Goal: Task Accomplishment & Management: Complete application form

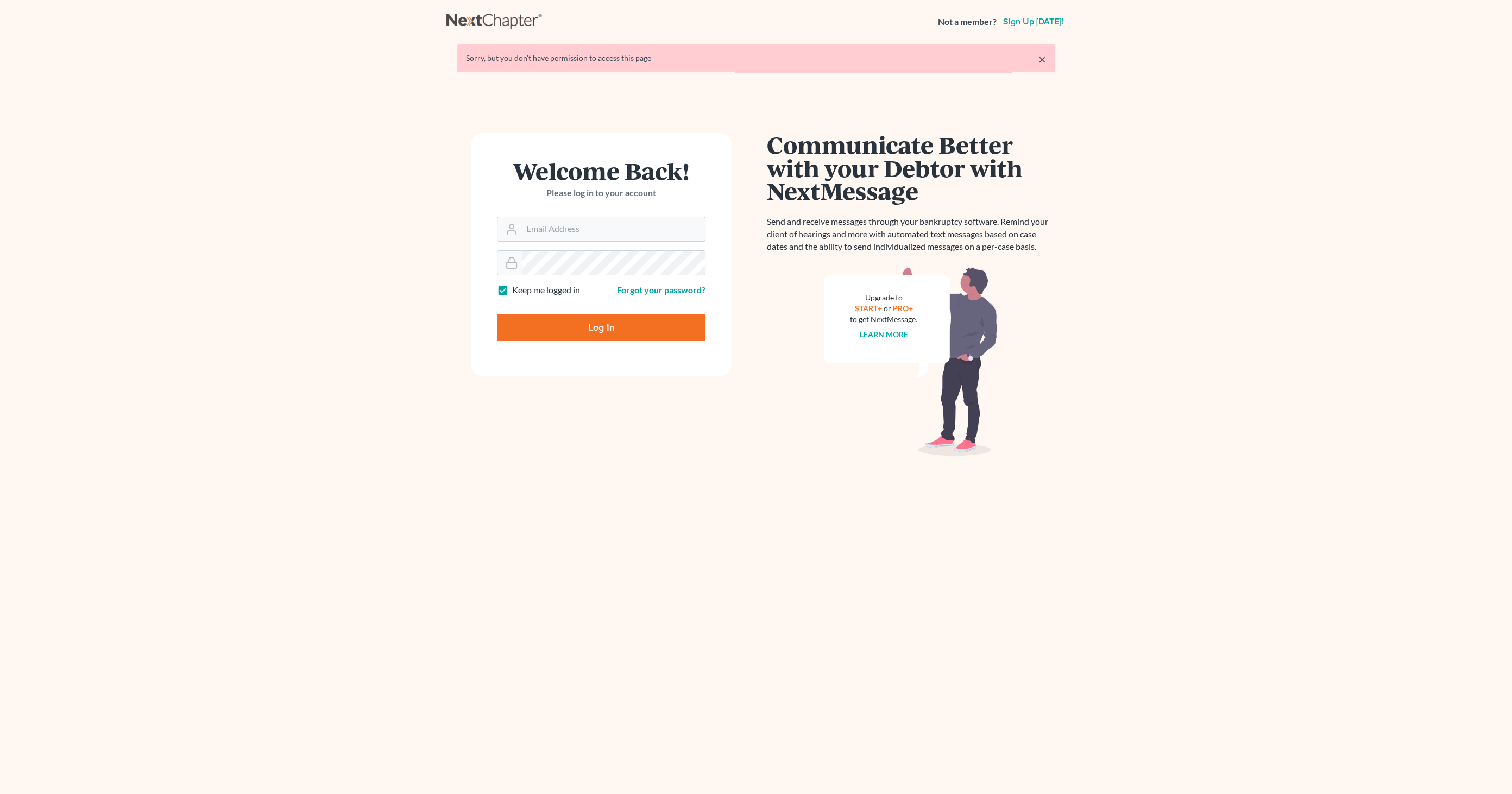
type input "[EMAIL_ADDRESS][DOMAIN_NAME]"
click at [617, 326] on input "Log In" at bounding box center [601, 327] width 208 height 27
type input "Thinking..."
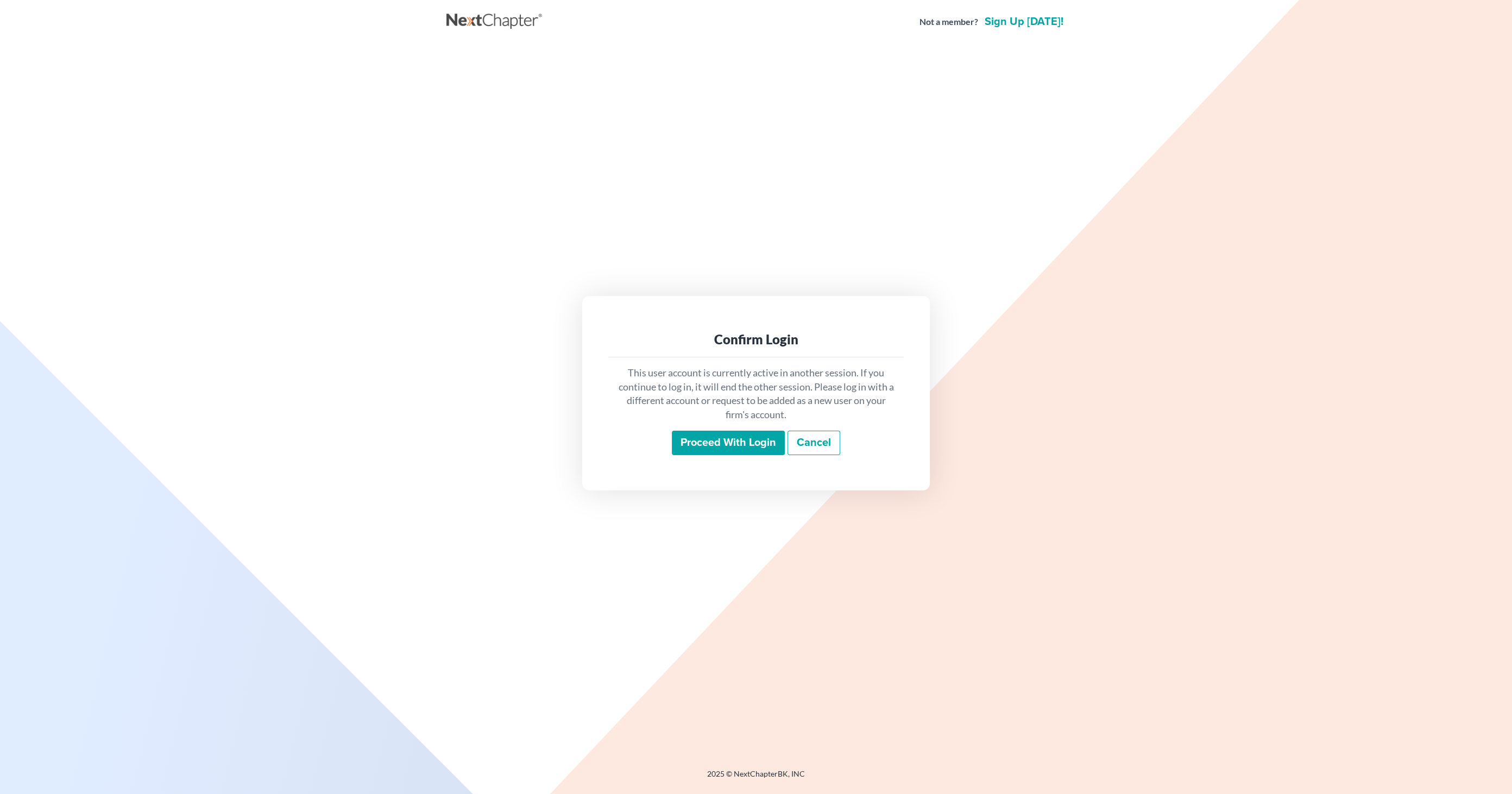
click at [694, 431] on input "Proceed with login" at bounding box center [728, 443] width 113 height 25
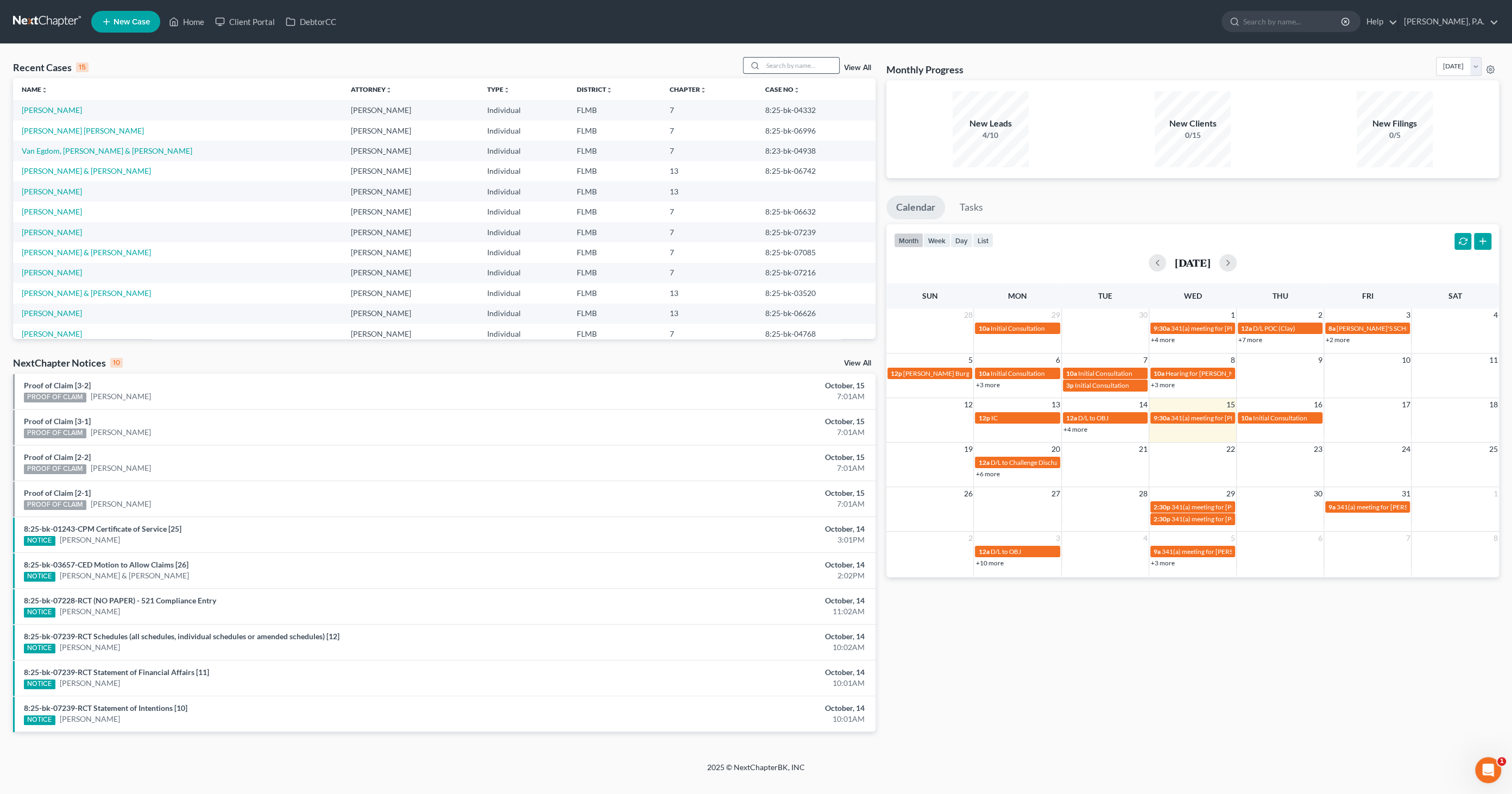
click at [784, 68] on input "search" at bounding box center [801, 65] width 76 height 15
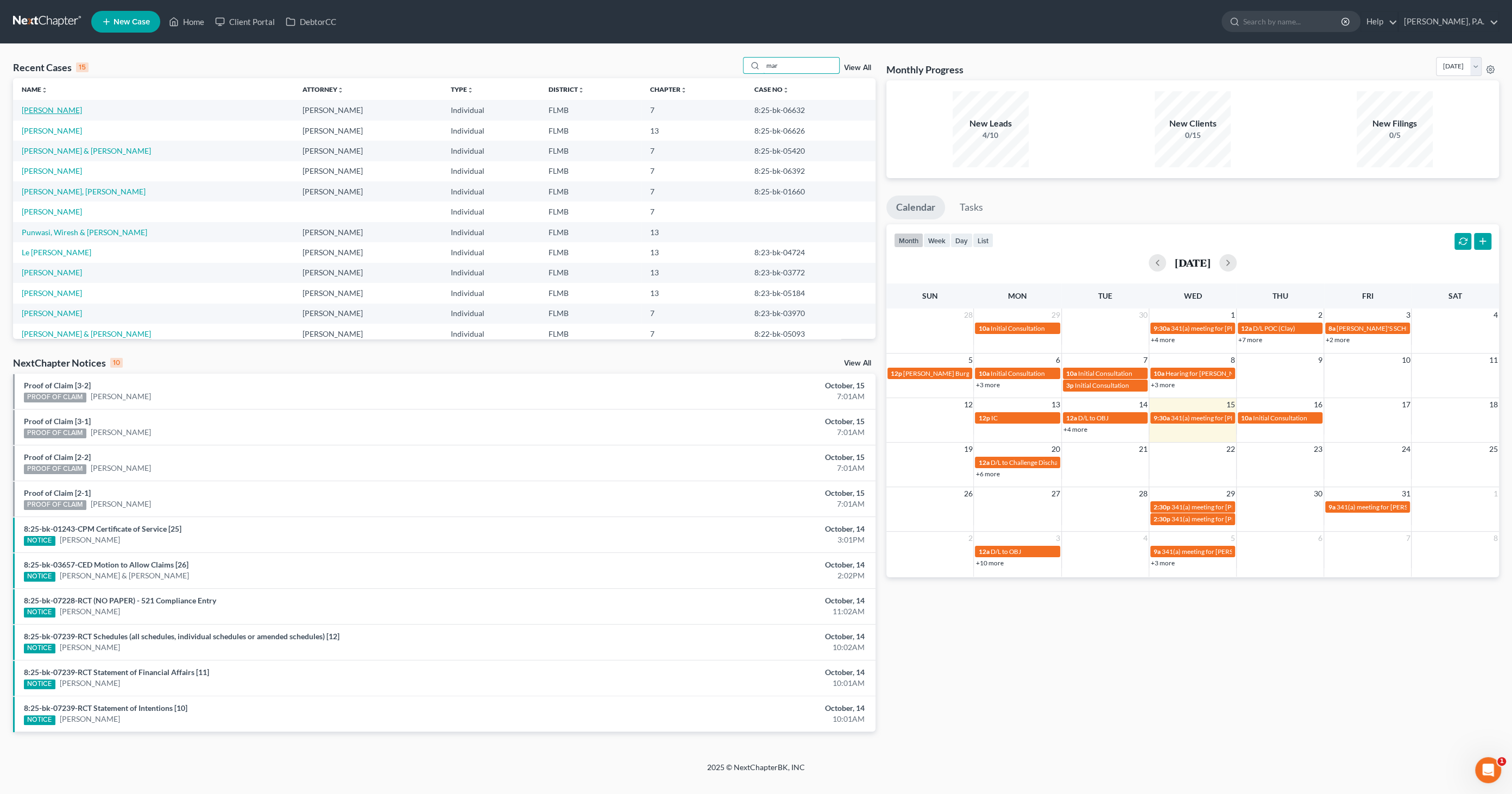
type input "mar"
click at [66, 111] on link "[PERSON_NAME]" at bounding box center [52, 110] width 60 height 10
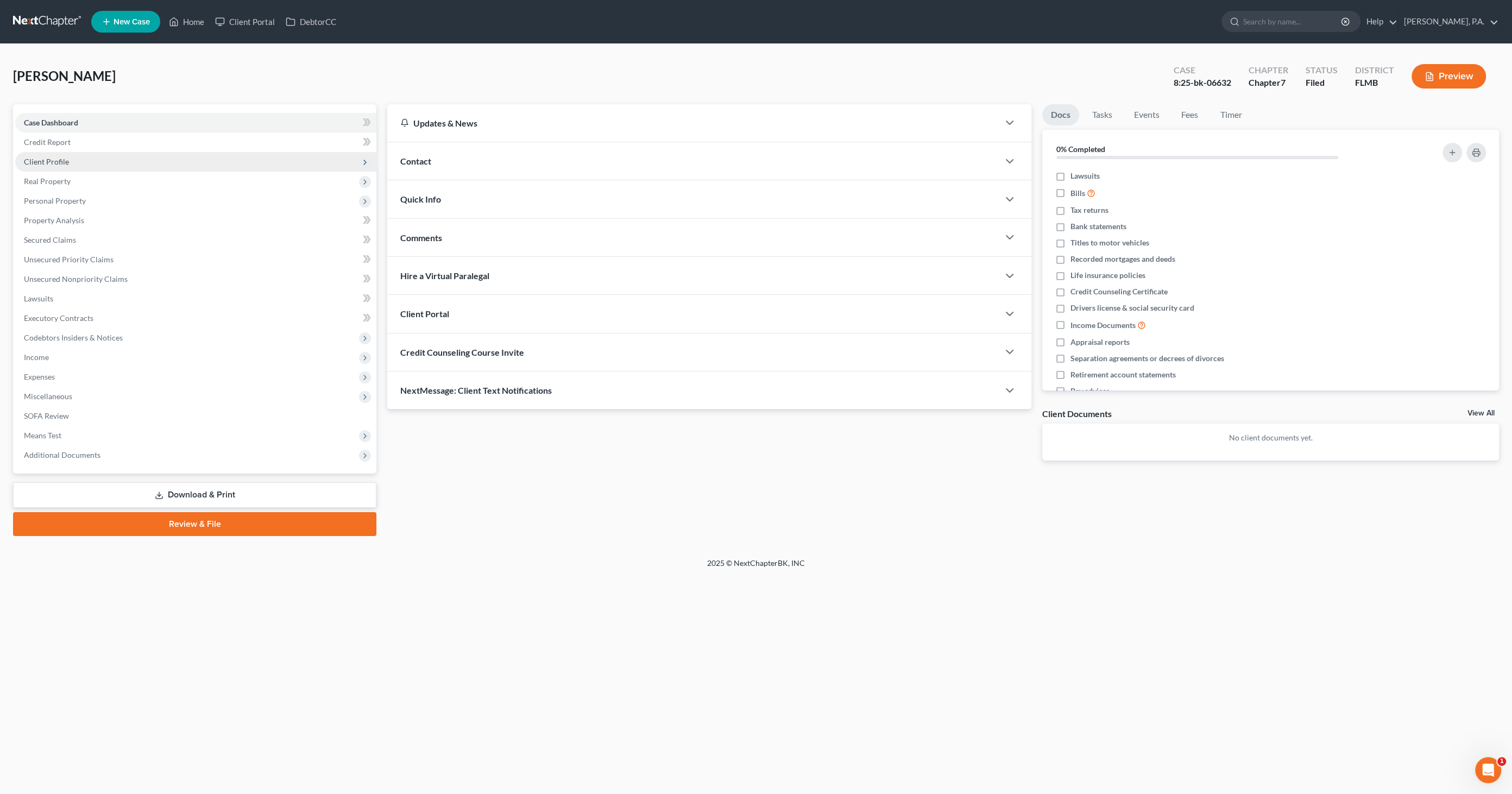
click at [41, 161] on span "Client Profile" at bounding box center [46, 161] width 45 height 10
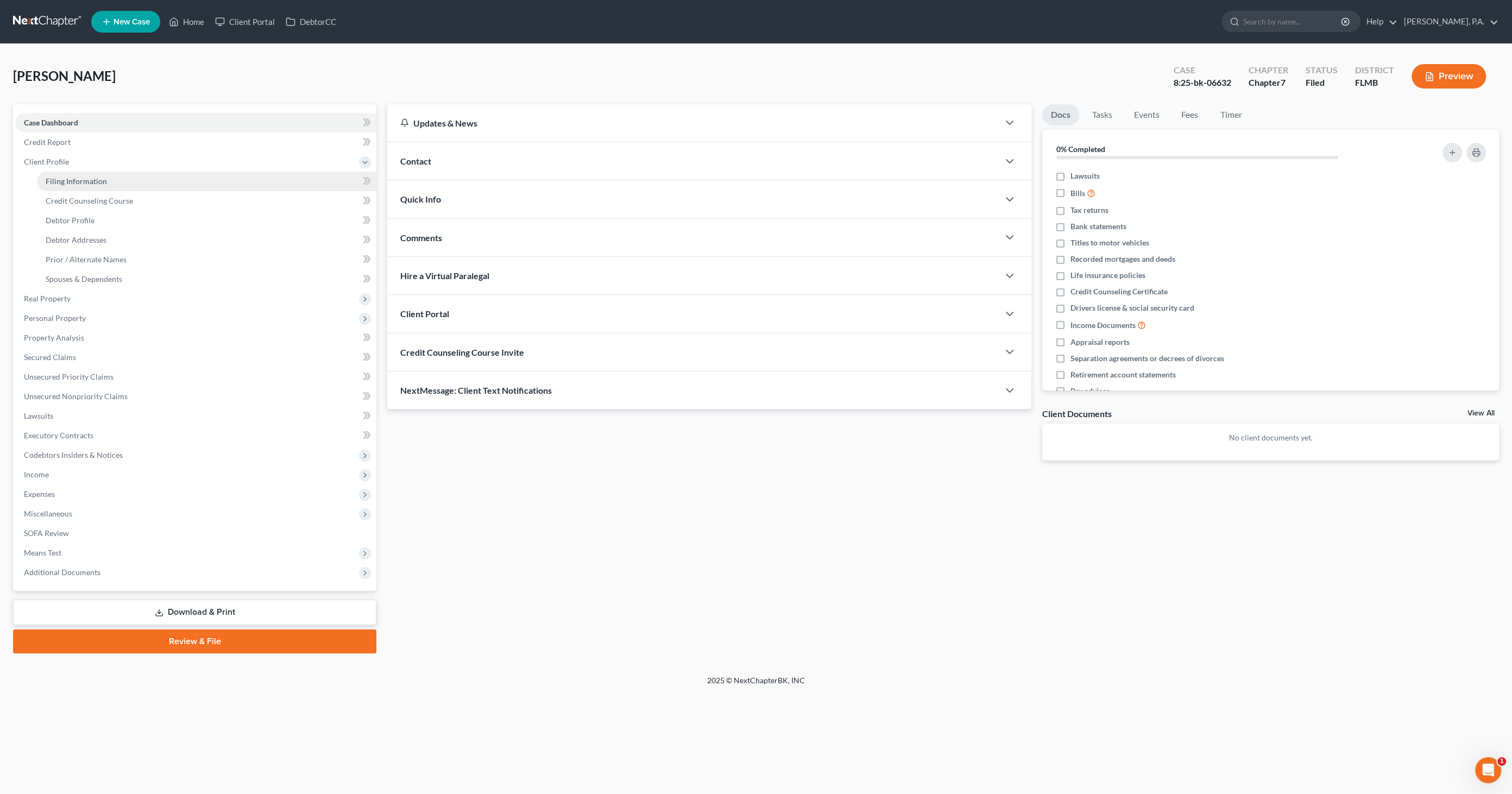
click at [57, 182] on span "Filing Information" at bounding box center [76, 181] width 61 height 10
select select "1"
select select "0"
select select "9"
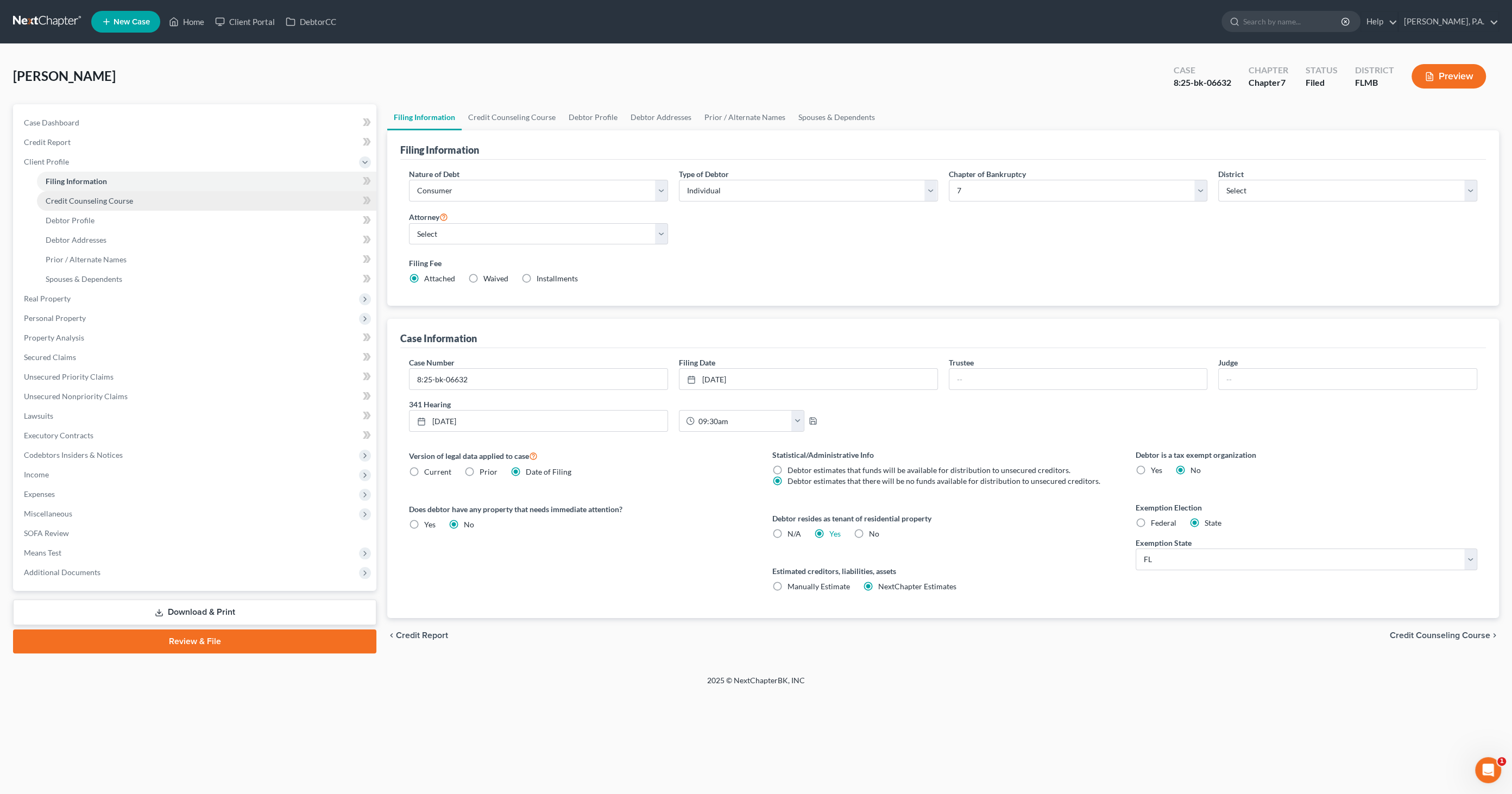
click at [54, 200] on span "Credit Counseling Course" at bounding box center [89, 200] width 88 height 10
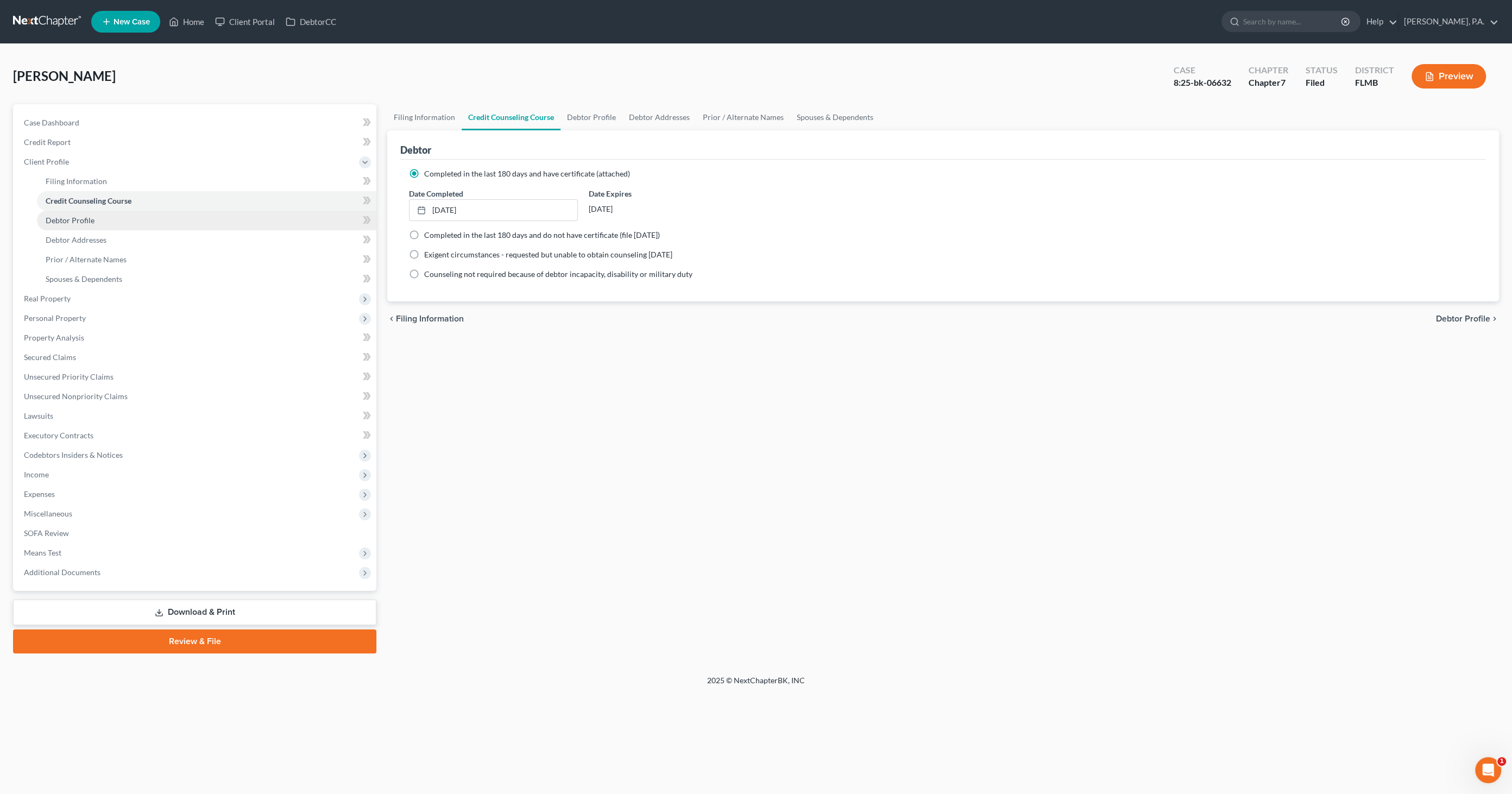
click at [53, 225] on link "Debtor Profile" at bounding box center [206, 220] width 340 height 20
select select "0"
select select "1"
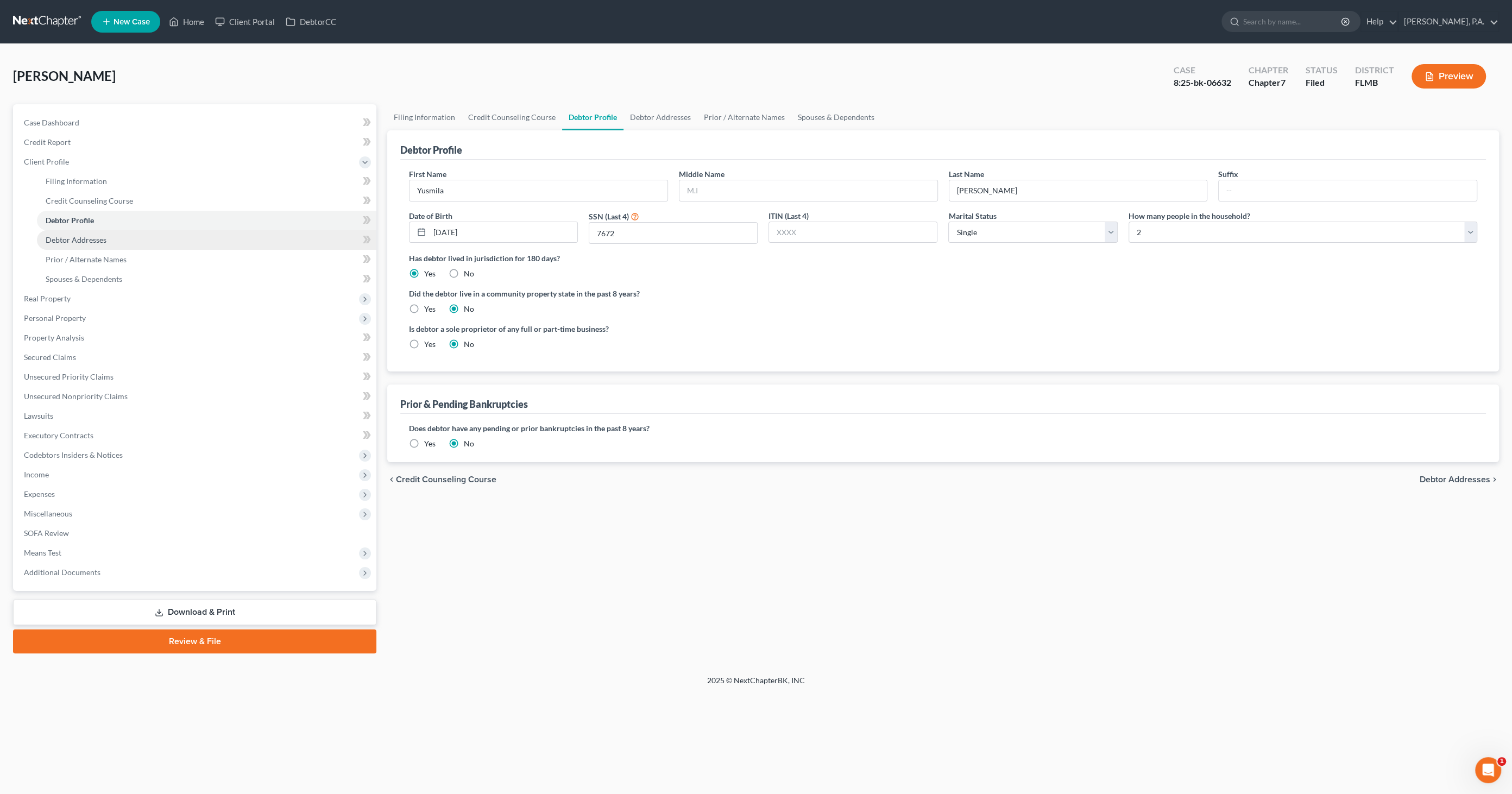
click at [66, 245] on link "Debtor Addresses" at bounding box center [206, 240] width 340 height 20
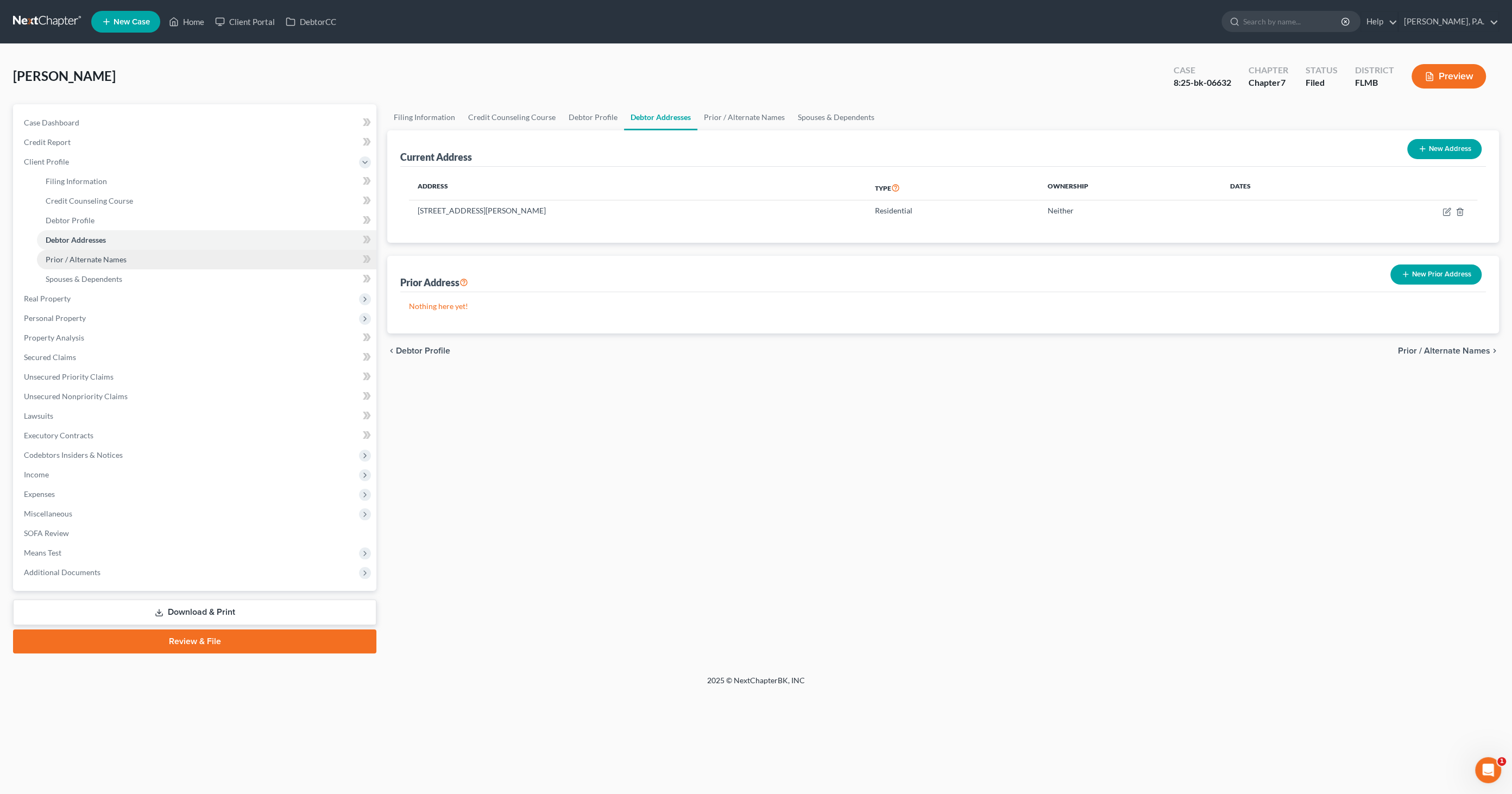
click at [64, 261] on span "Prior / Alternate Names" at bounding box center [86, 259] width 81 height 10
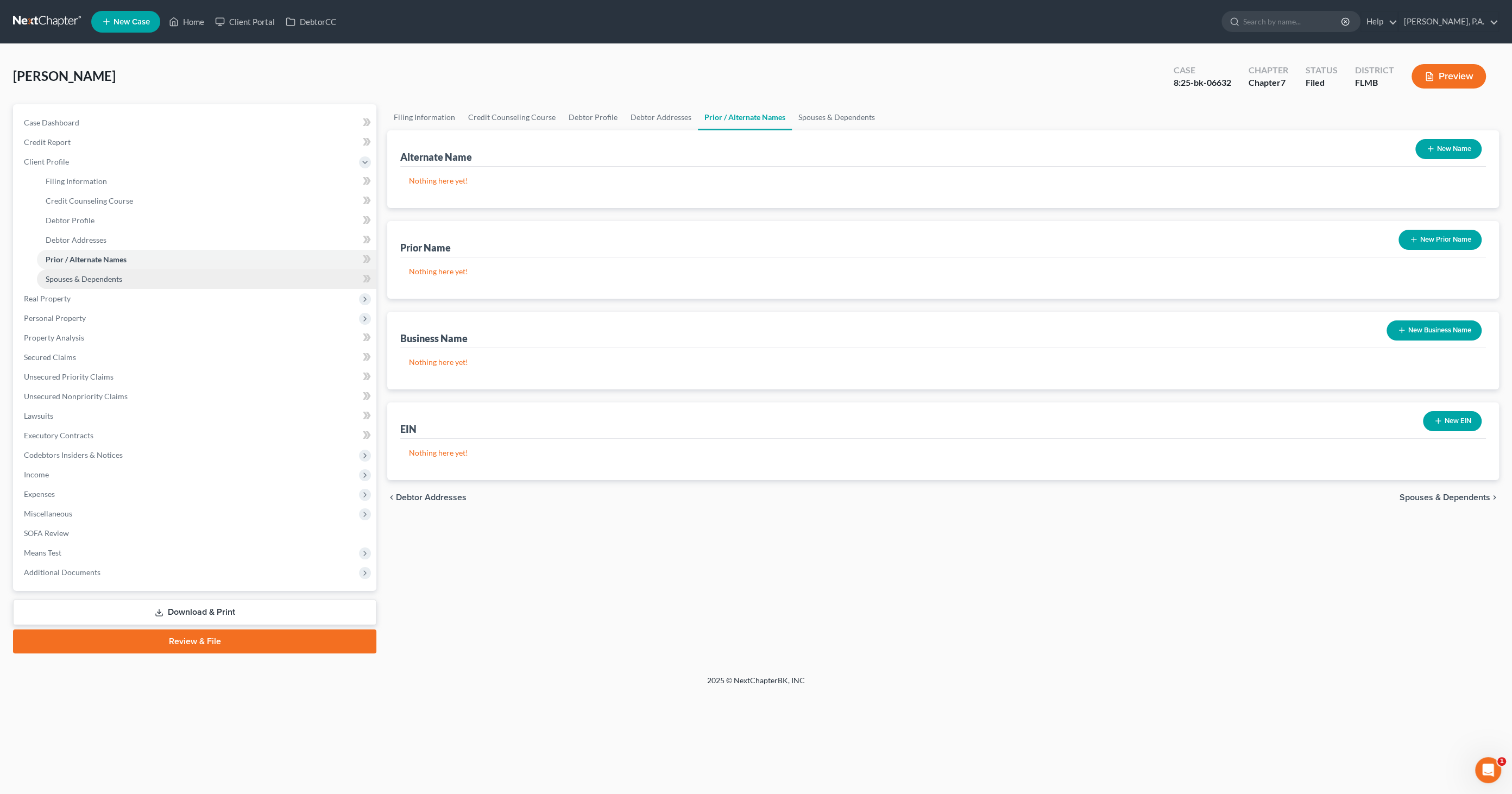
click at [61, 278] on span "Spouses & Dependents" at bounding box center [84, 278] width 77 height 10
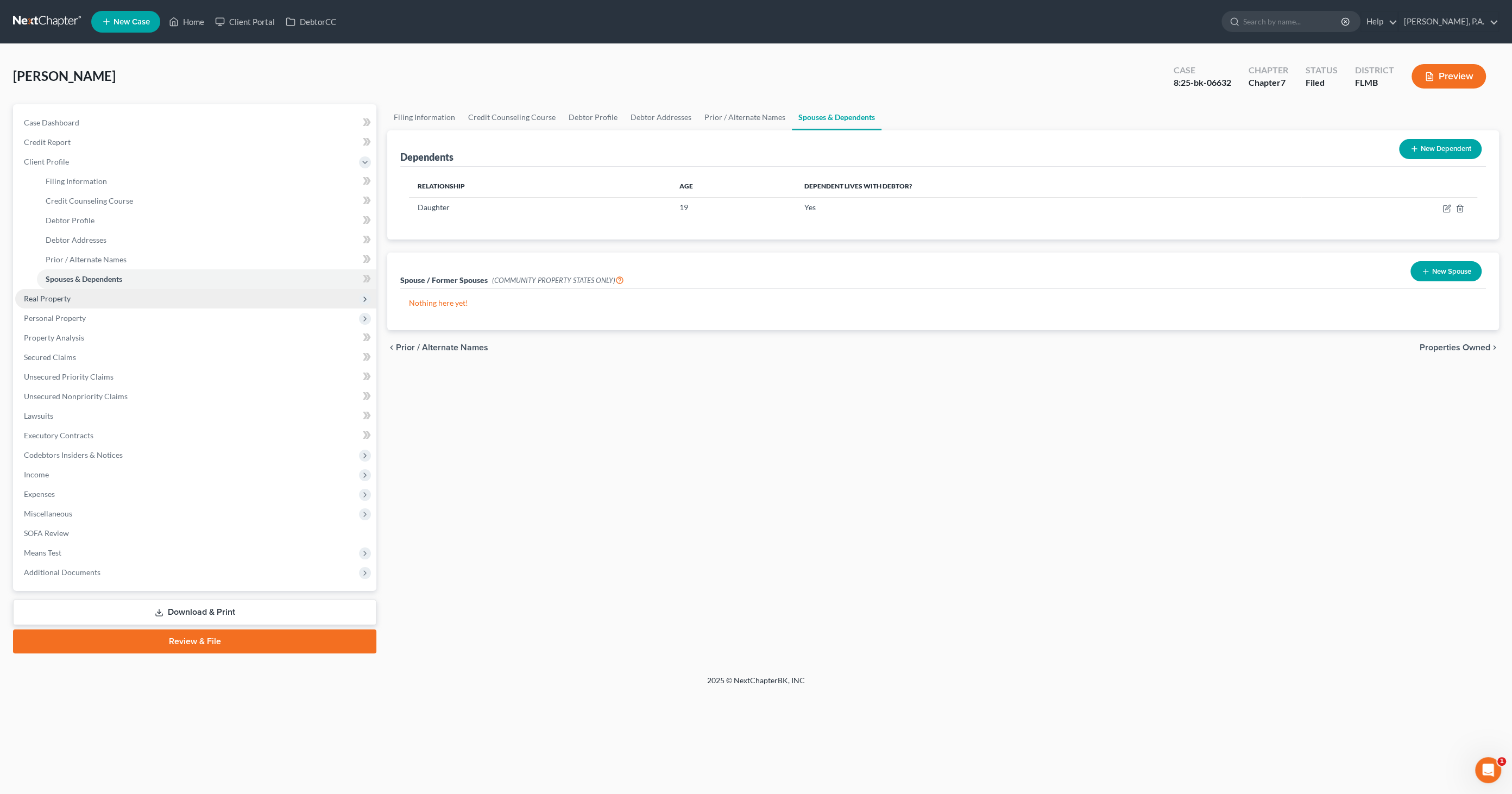
click at [50, 289] on span "Real Property" at bounding box center [196, 298] width 361 height 20
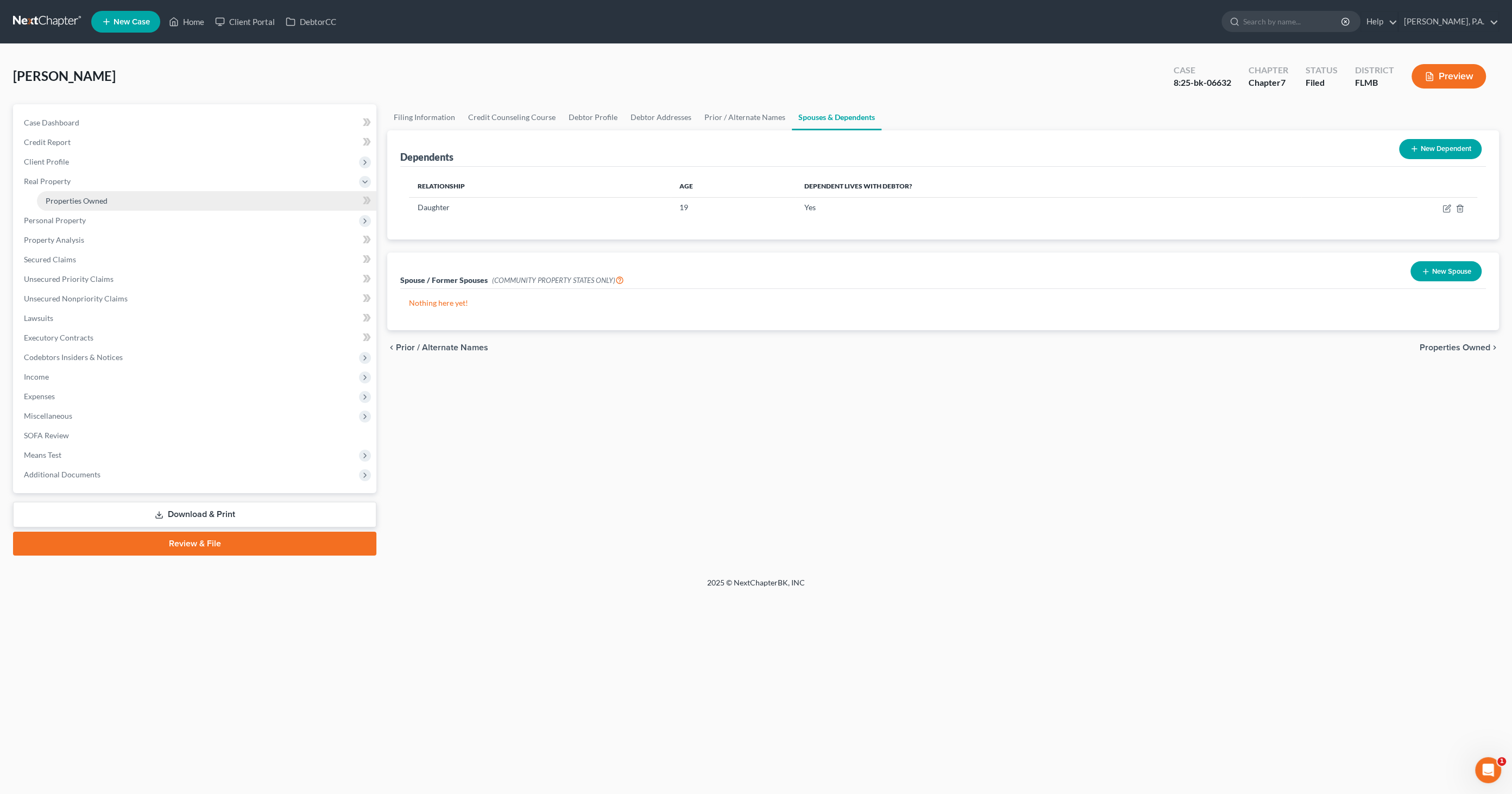
click at [67, 198] on span "Properties Owned" at bounding box center [77, 200] width 62 height 10
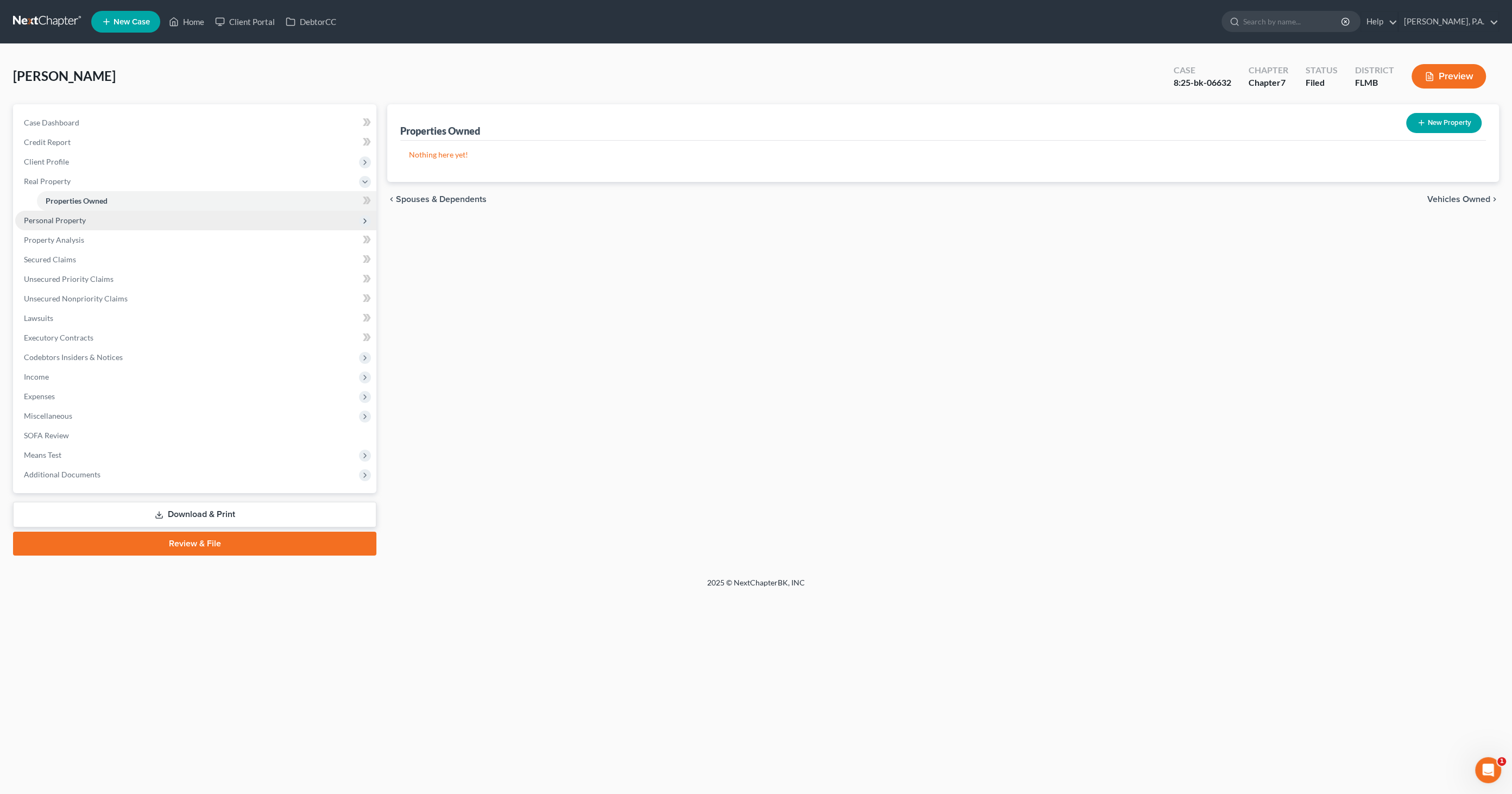
click at [61, 219] on span "Personal Property" at bounding box center [54, 220] width 62 height 10
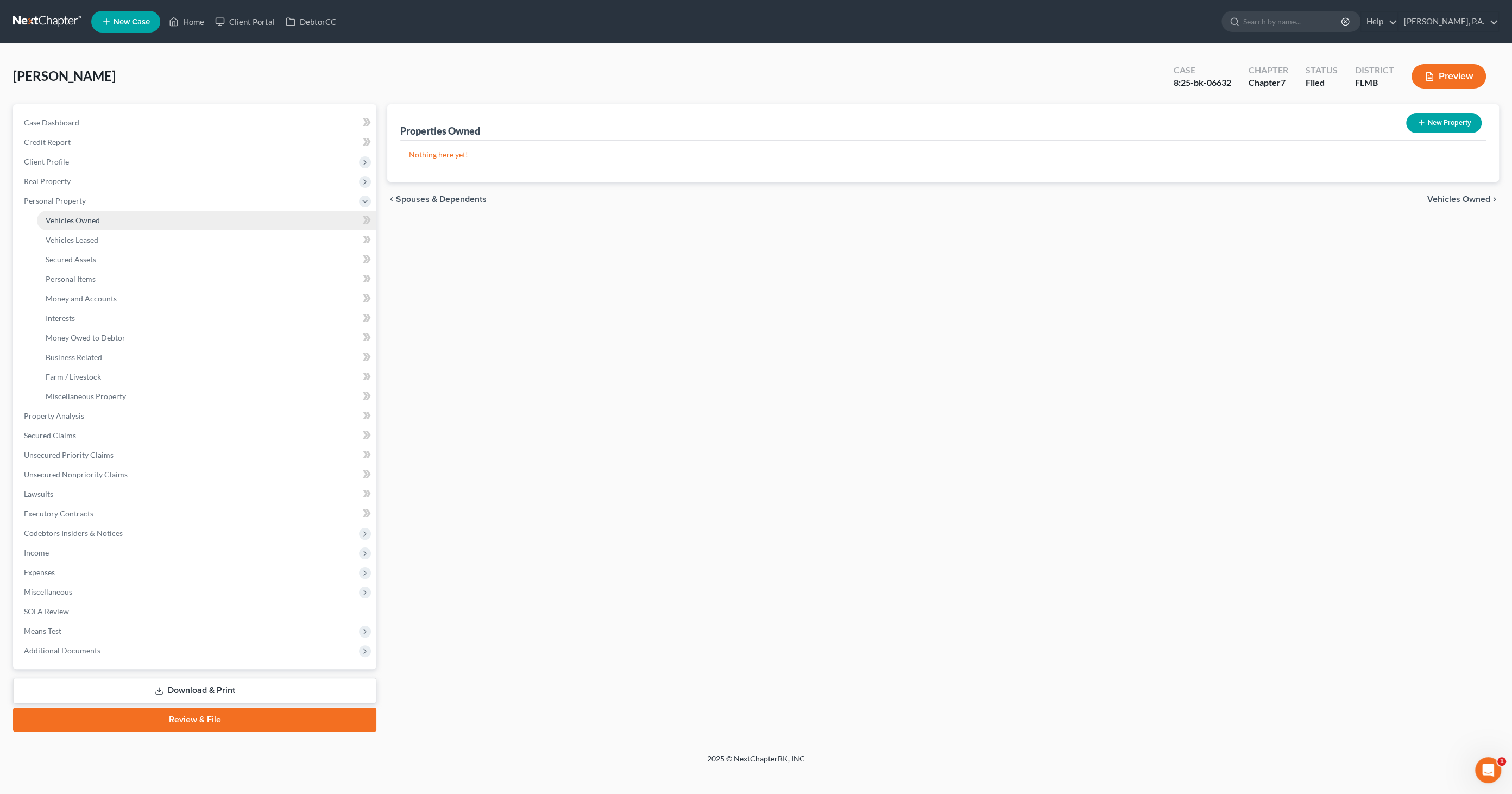
click at [60, 222] on span "Vehicles Owned" at bounding box center [73, 220] width 54 height 10
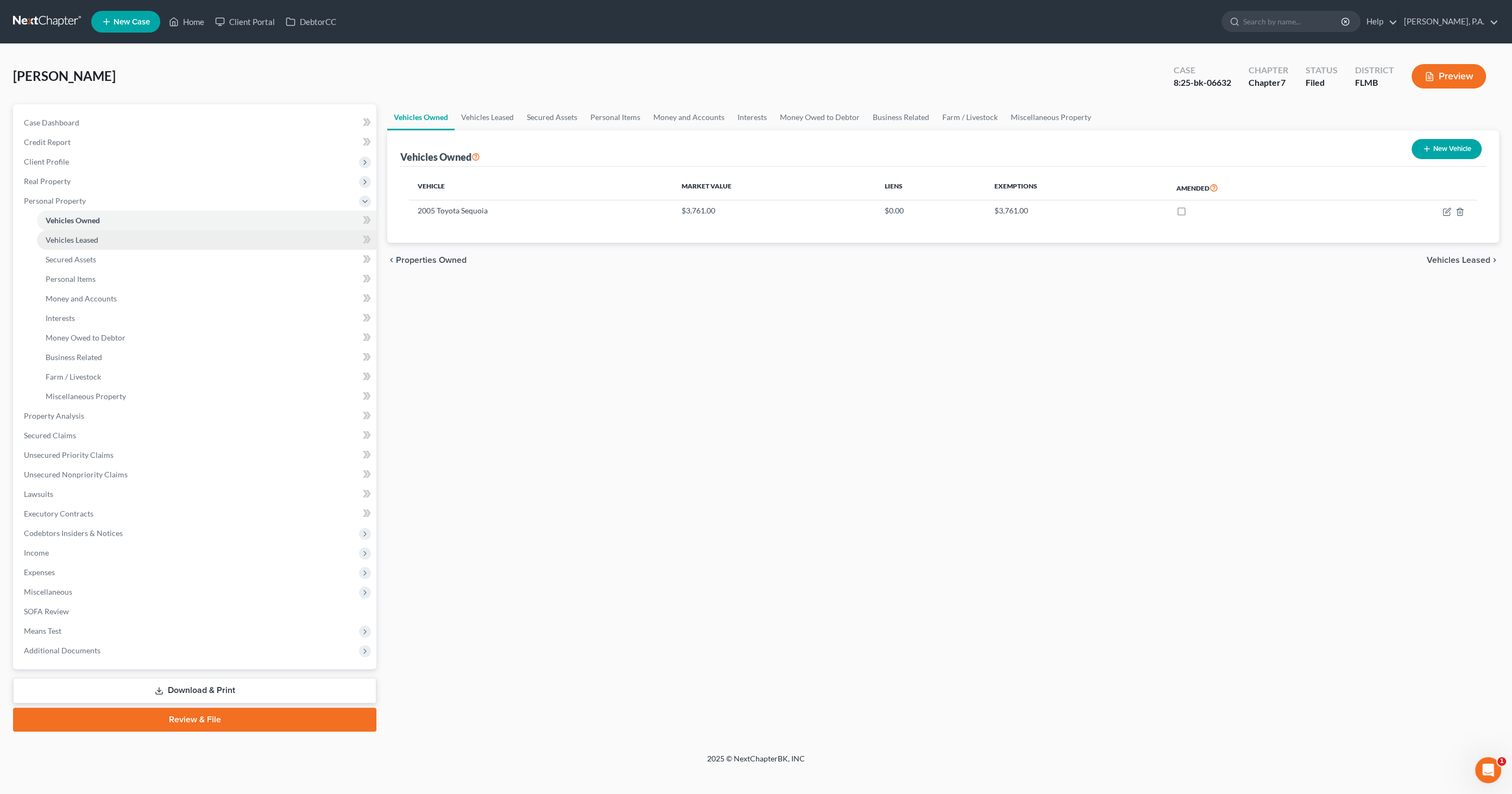
click at [55, 240] on span "Vehicles Leased" at bounding box center [72, 239] width 53 height 10
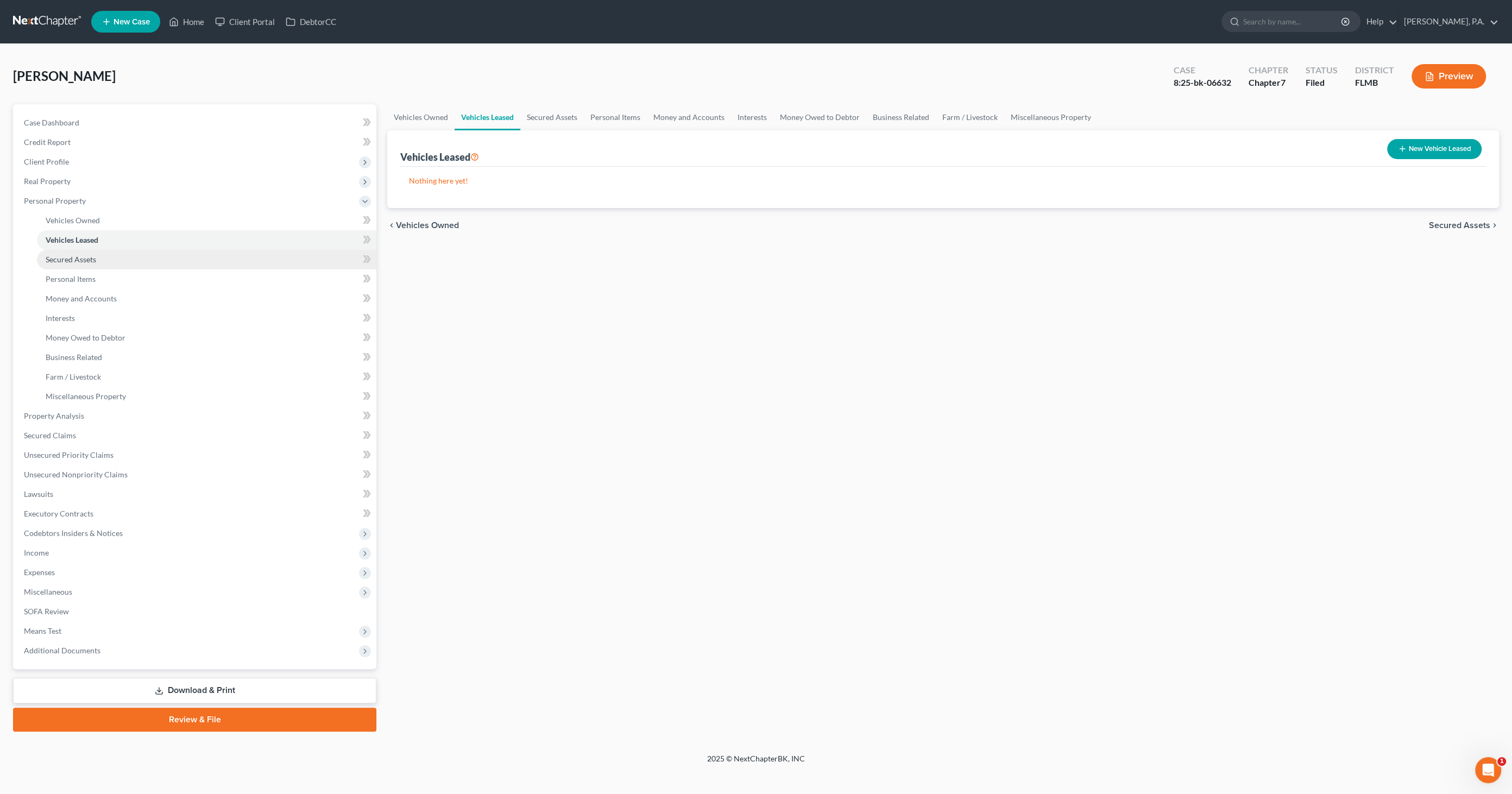
click at [52, 256] on span "Secured Assets" at bounding box center [71, 259] width 51 height 10
click at [55, 278] on span "Personal Items" at bounding box center [71, 278] width 50 height 10
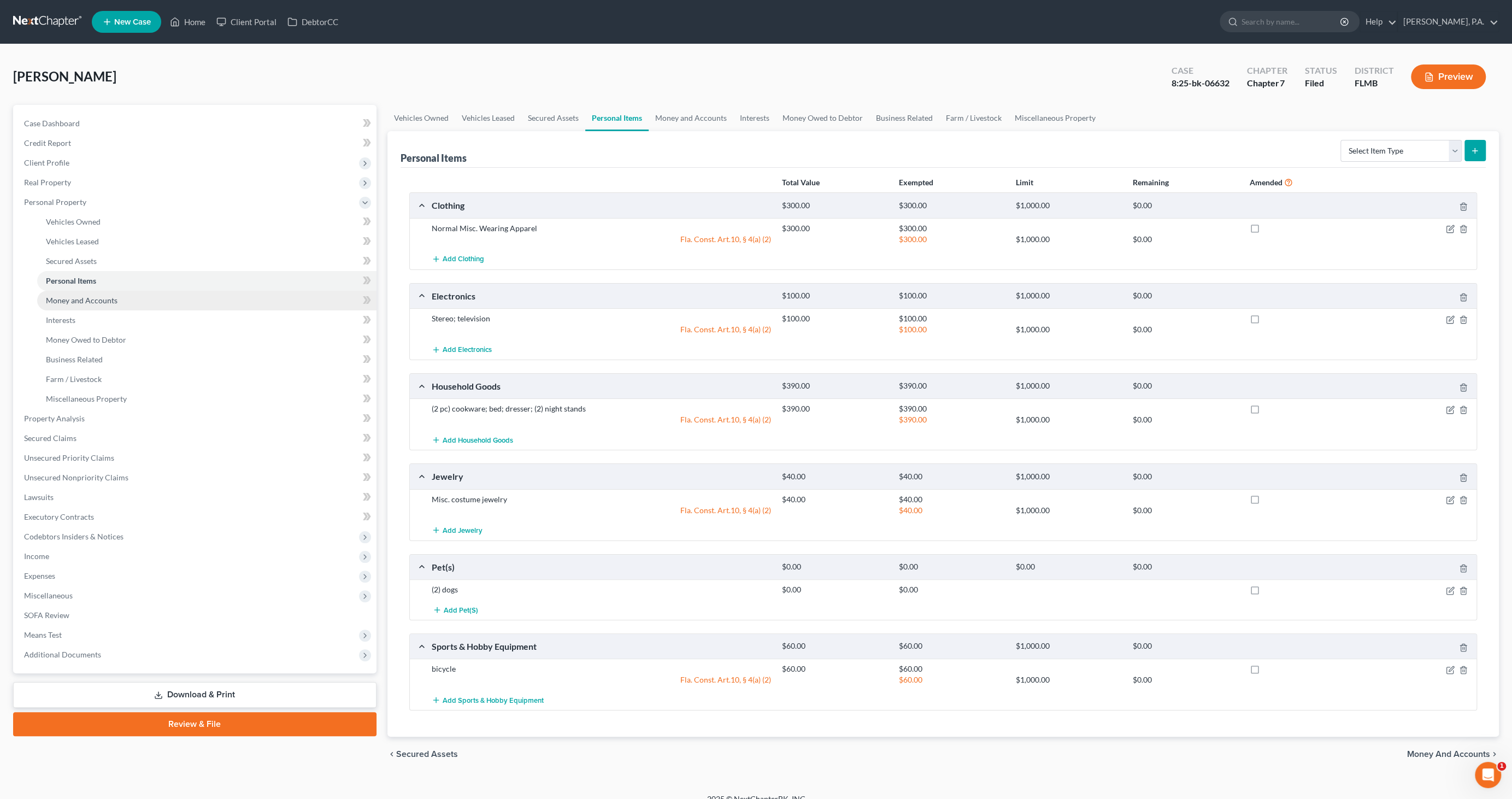
click at [83, 296] on span "Money and Accounts" at bounding box center [82, 300] width 72 height 10
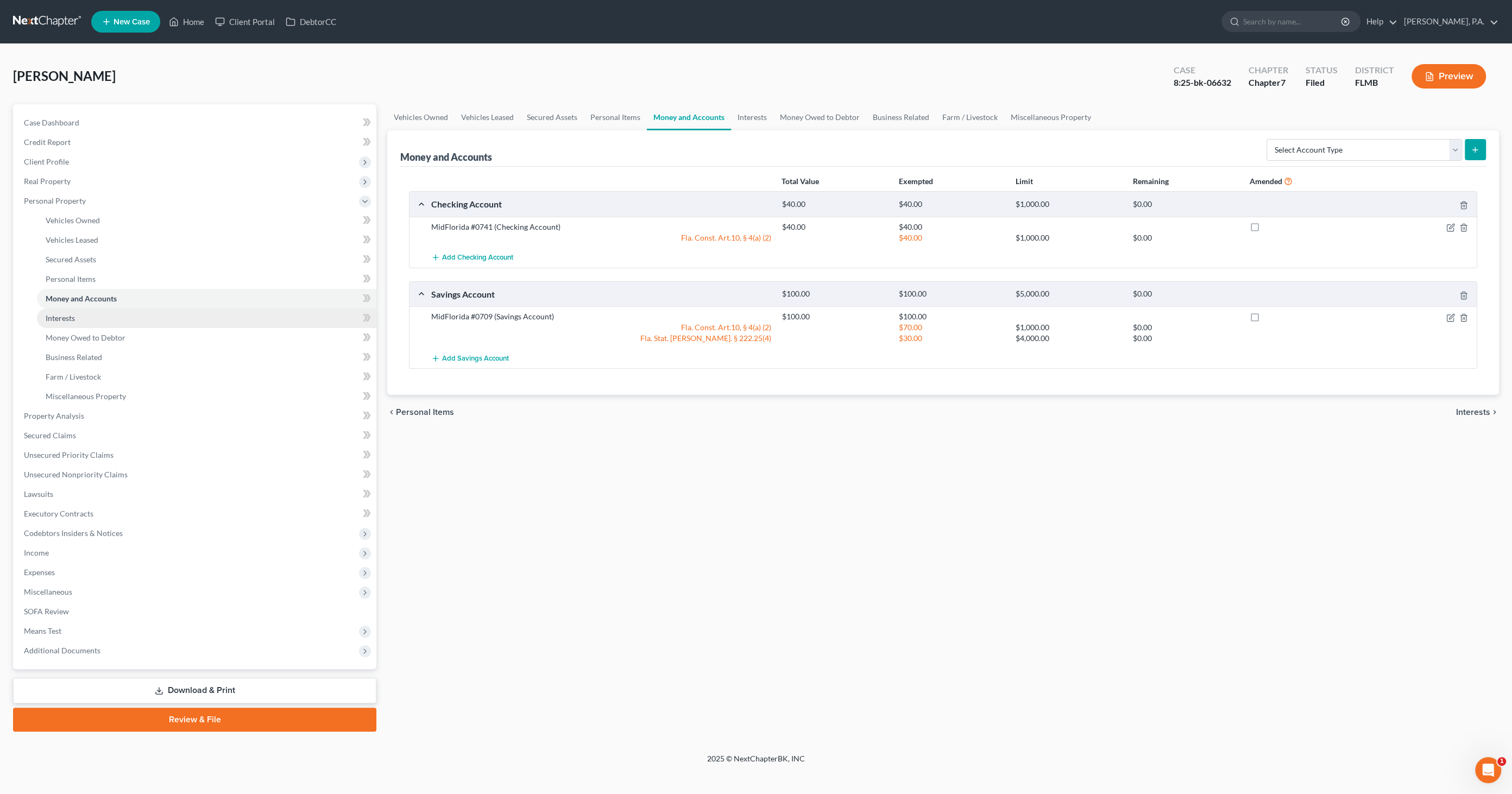
click at [63, 323] on link "Interests" at bounding box center [206, 318] width 340 height 20
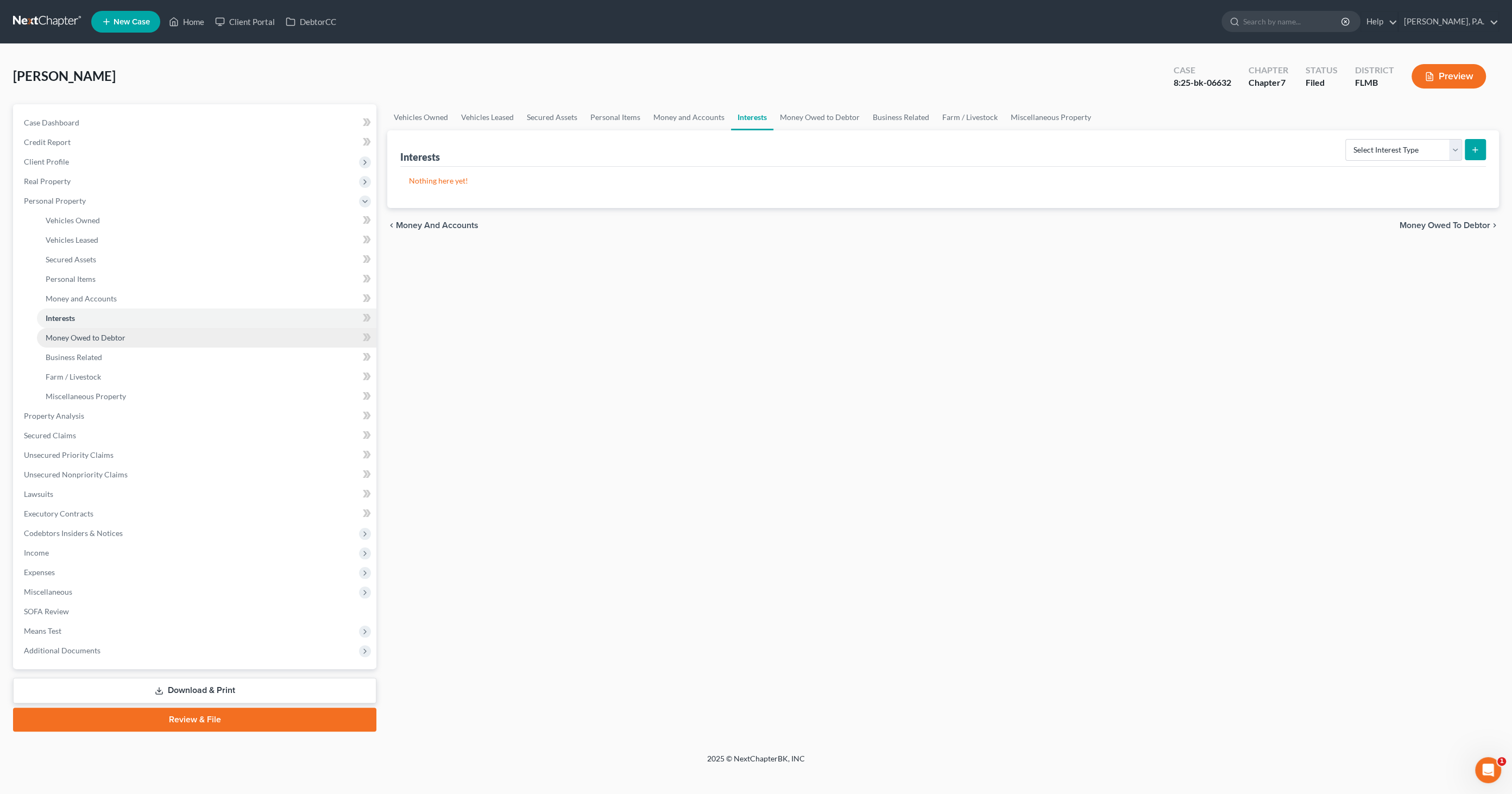
click at [61, 341] on span "Money Owed to Debtor" at bounding box center [85, 337] width 80 height 10
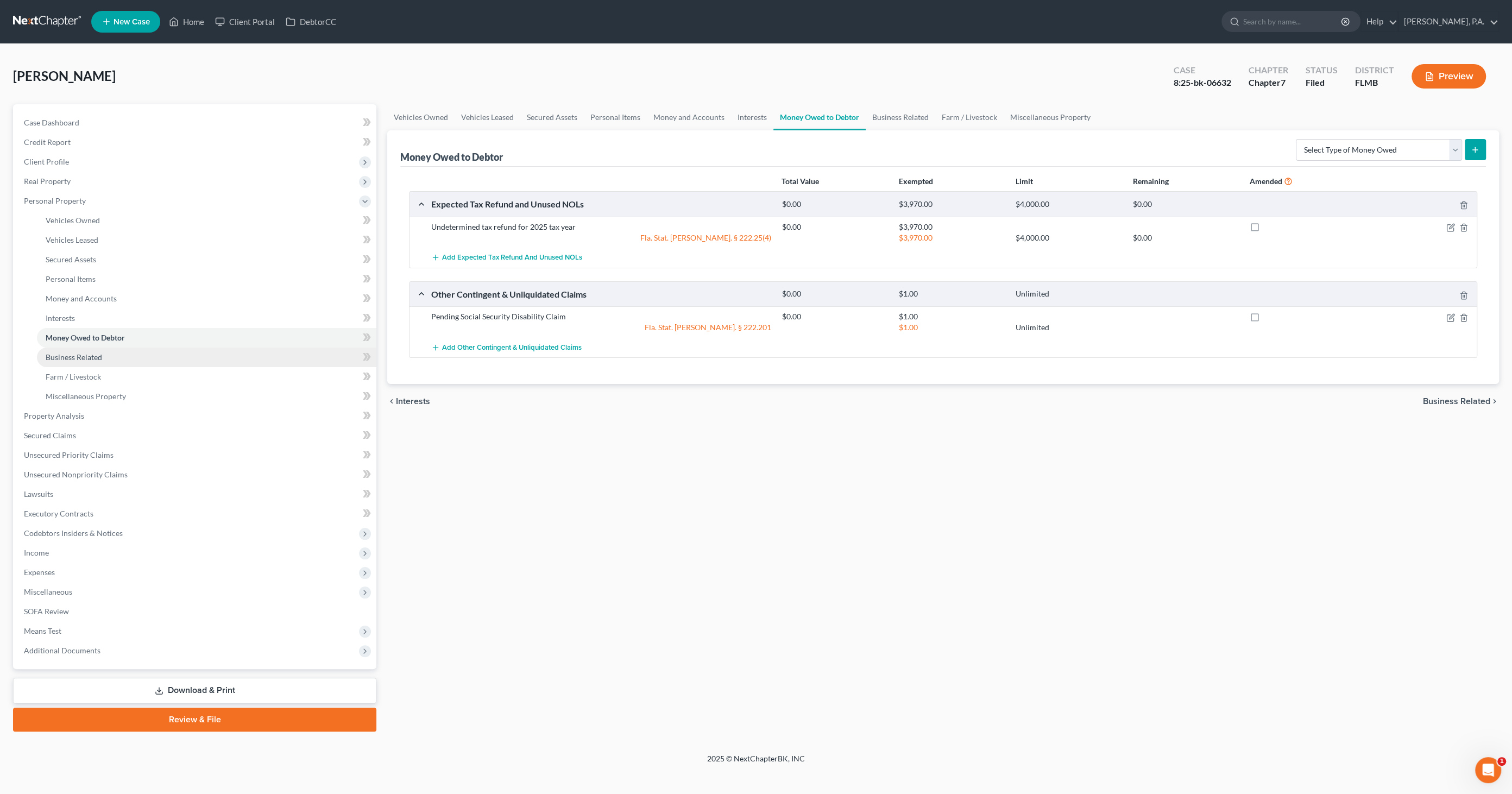
click at [54, 359] on span "Business Related" at bounding box center [74, 357] width 57 height 10
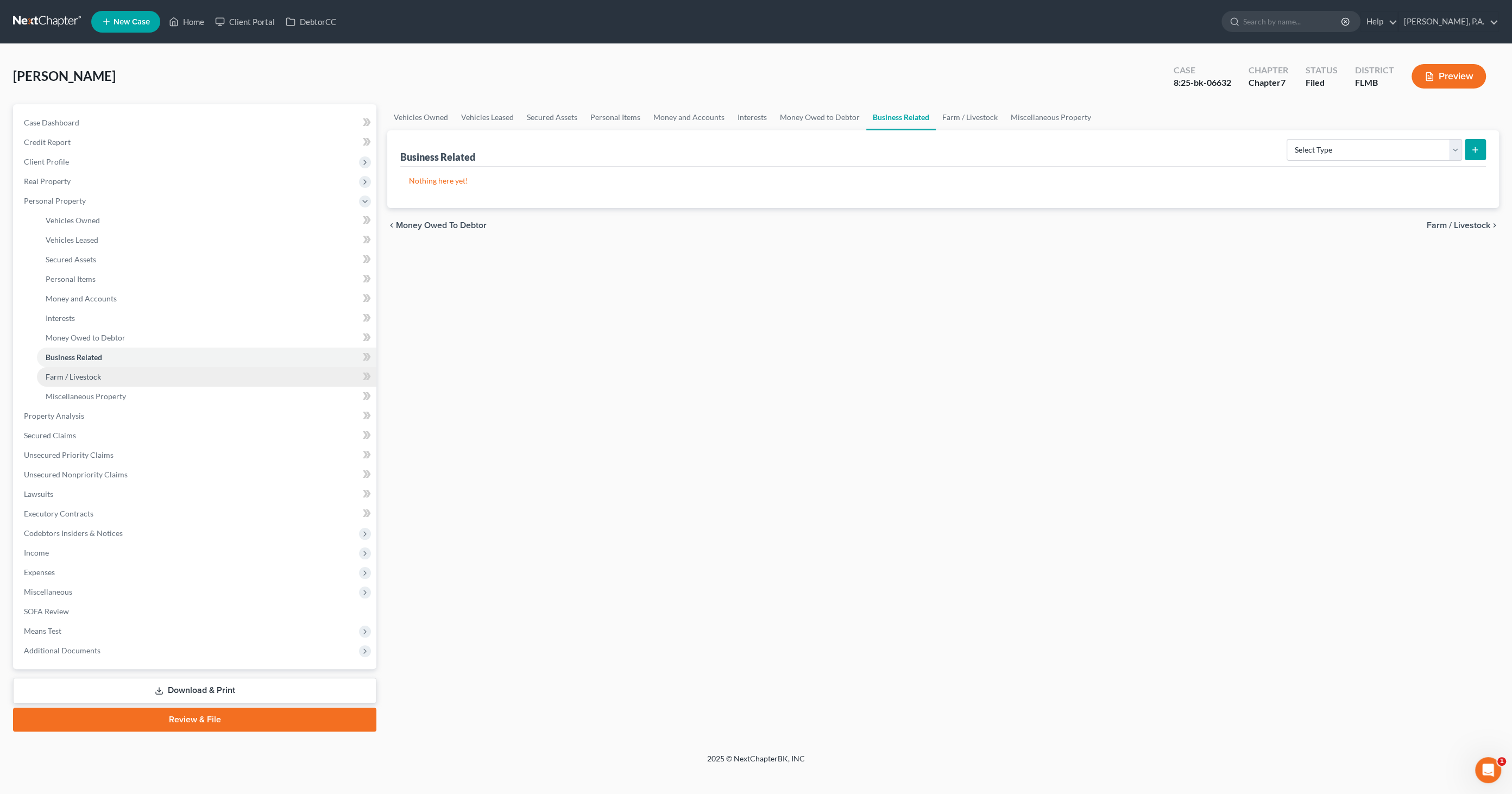
click at [53, 370] on link "Farm / Livestock" at bounding box center [206, 376] width 340 height 20
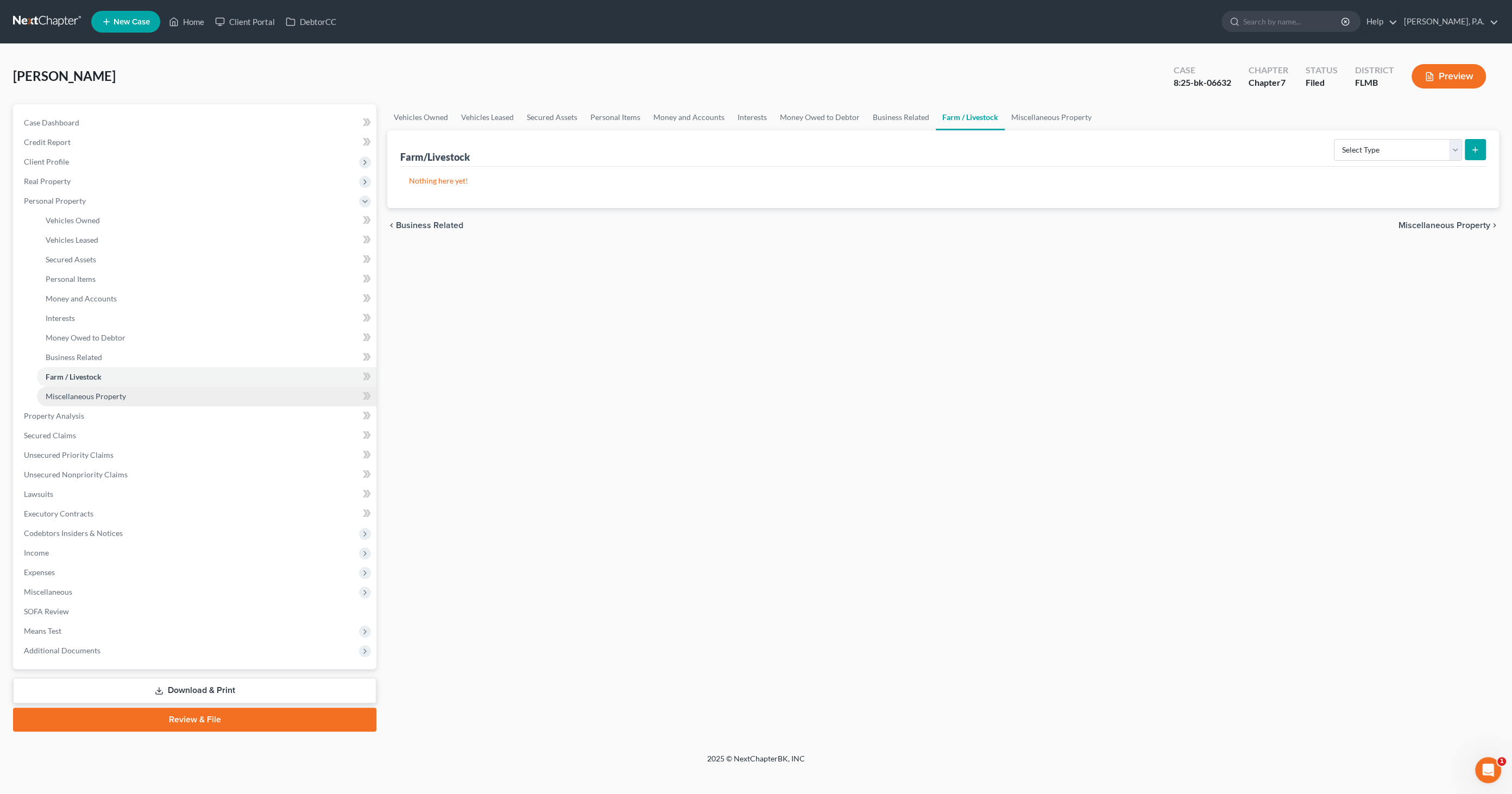
click at [46, 394] on span "Miscellaneous Property" at bounding box center [85, 396] width 80 height 10
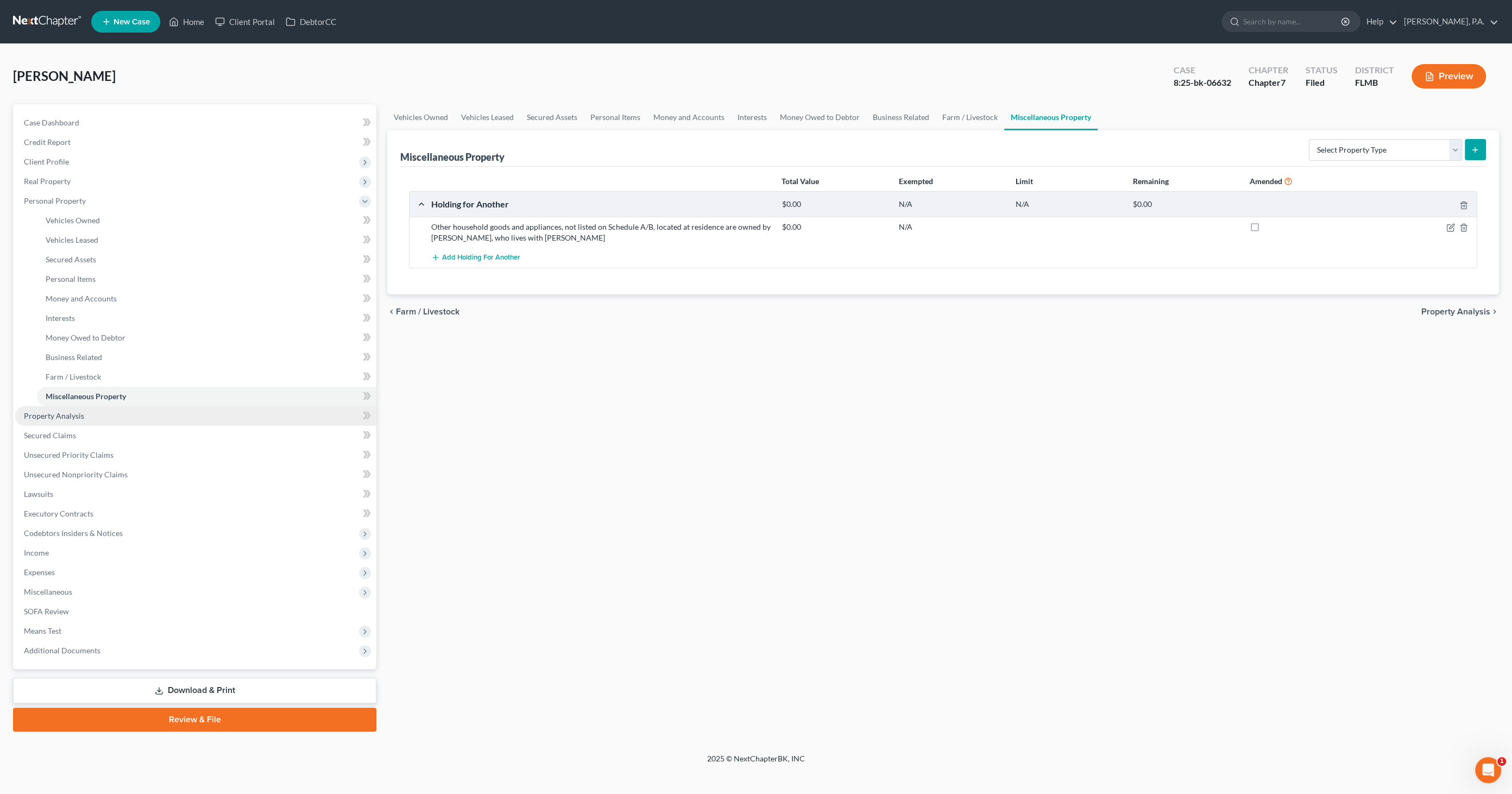
click at [66, 417] on span "Property Analysis" at bounding box center [54, 415] width 60 height 10
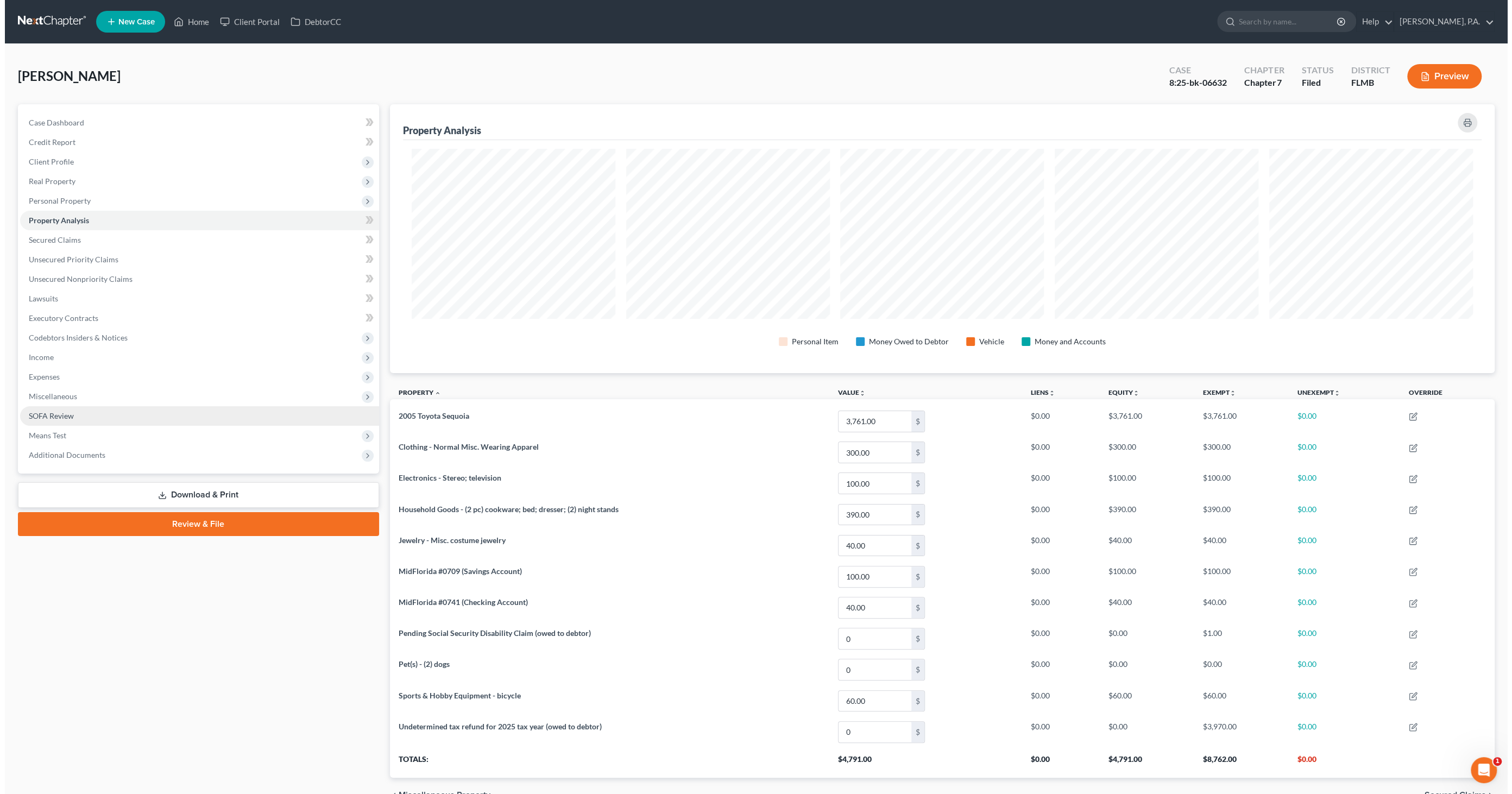
scroll to position [268, 1105]
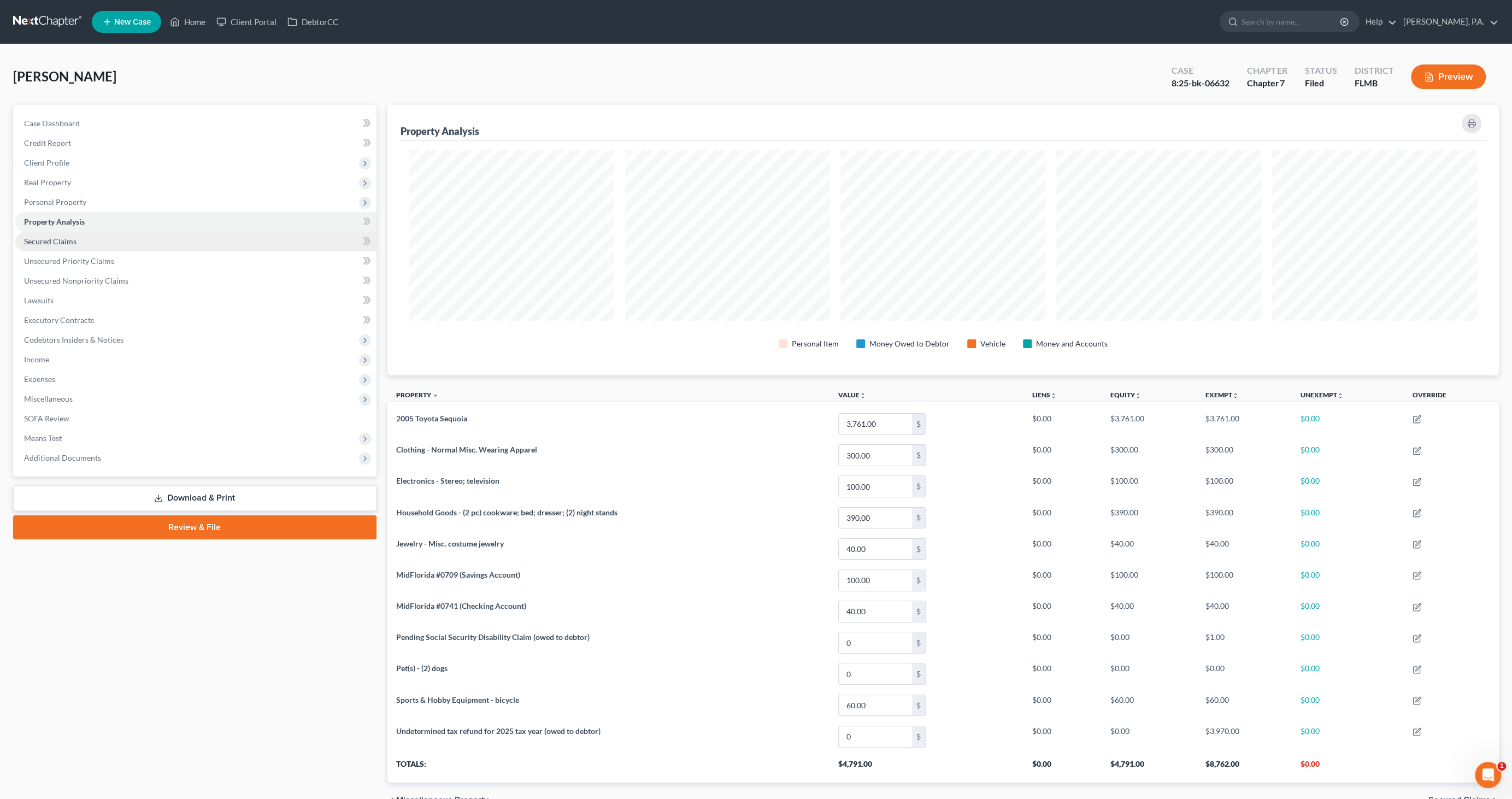
click at [44, 242] on span "Secured Claims" at bounding box center [50, 241] width 53 height 10
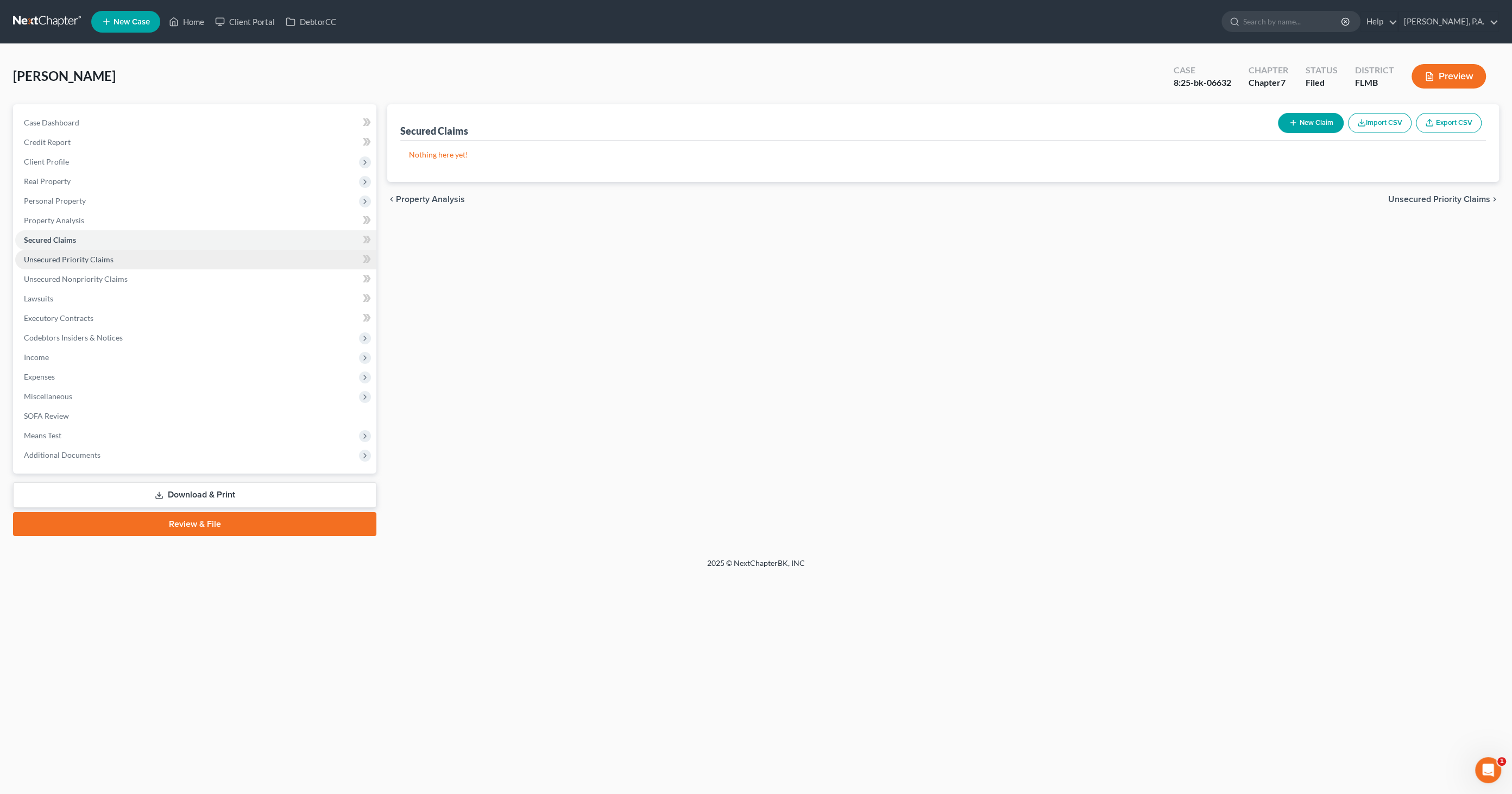
click at [38, 262] on span "Unsecured Priority Claims" at bounding box center [68, 259] width 90 height 10
click at [32, 281] on span "Unsecured Nonpriority Claims" at bounding box center [75, 278] width 104 height 10
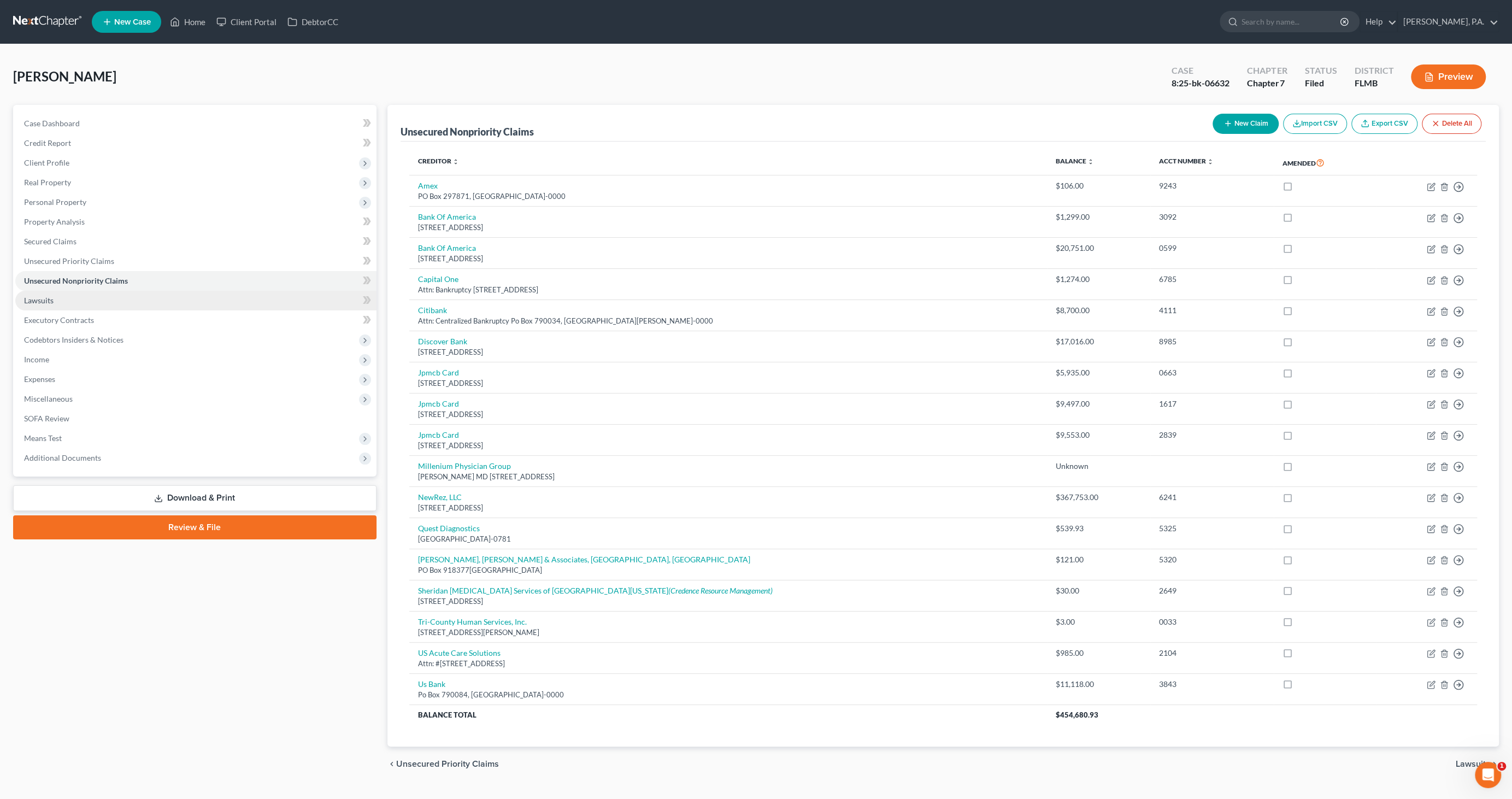
click at [40, 302] on span "Lawsuits" at bounding box center [39, 300] width 30 height 10
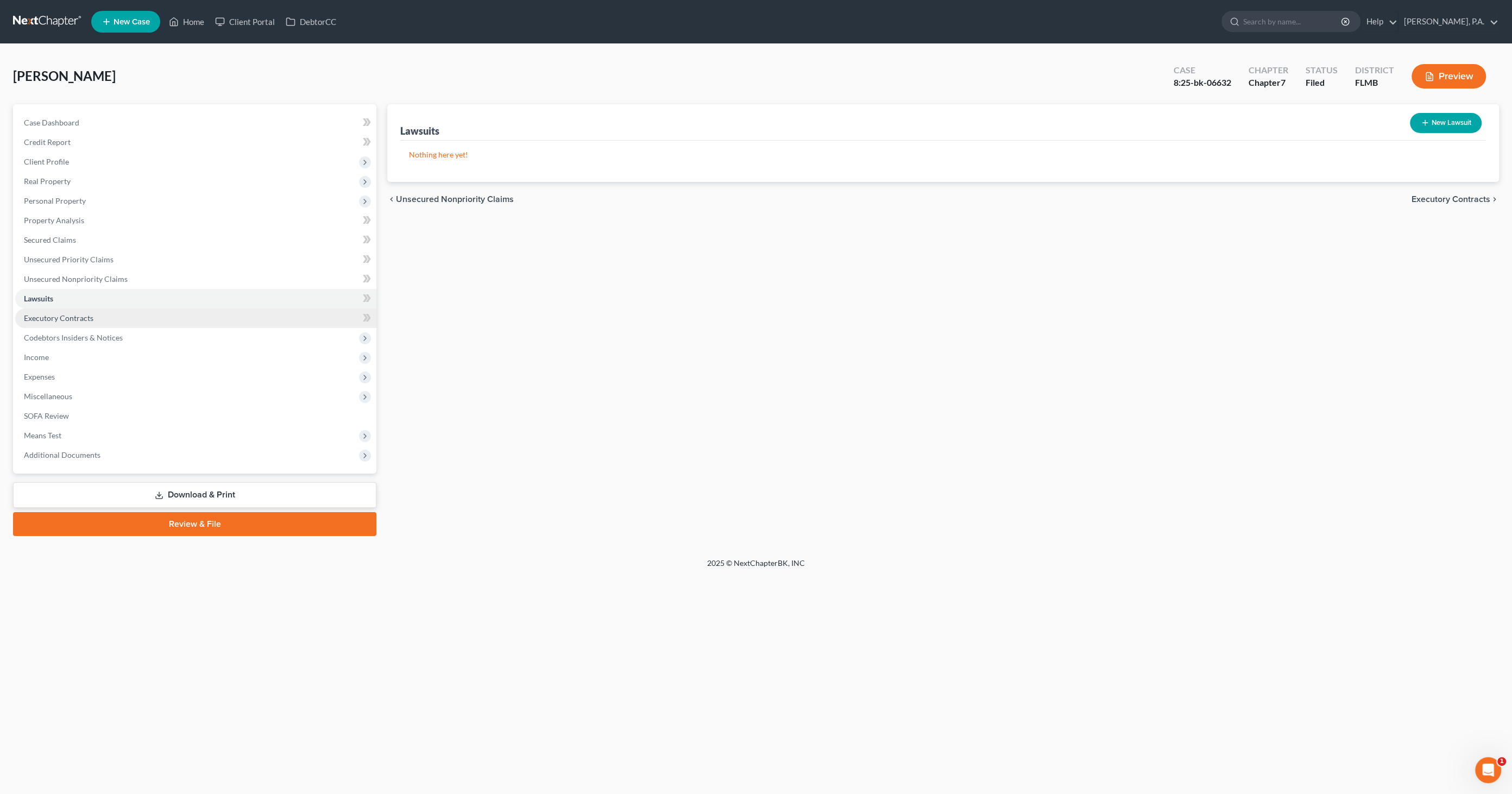
click at [35, 317] on span "Executory Contracts" at bounding box center [58, 317] width 69 height 10
click at [32, 334] on span "Codebtors Insiders & Notices" at bounding box center [73, 337] width 99 height 10
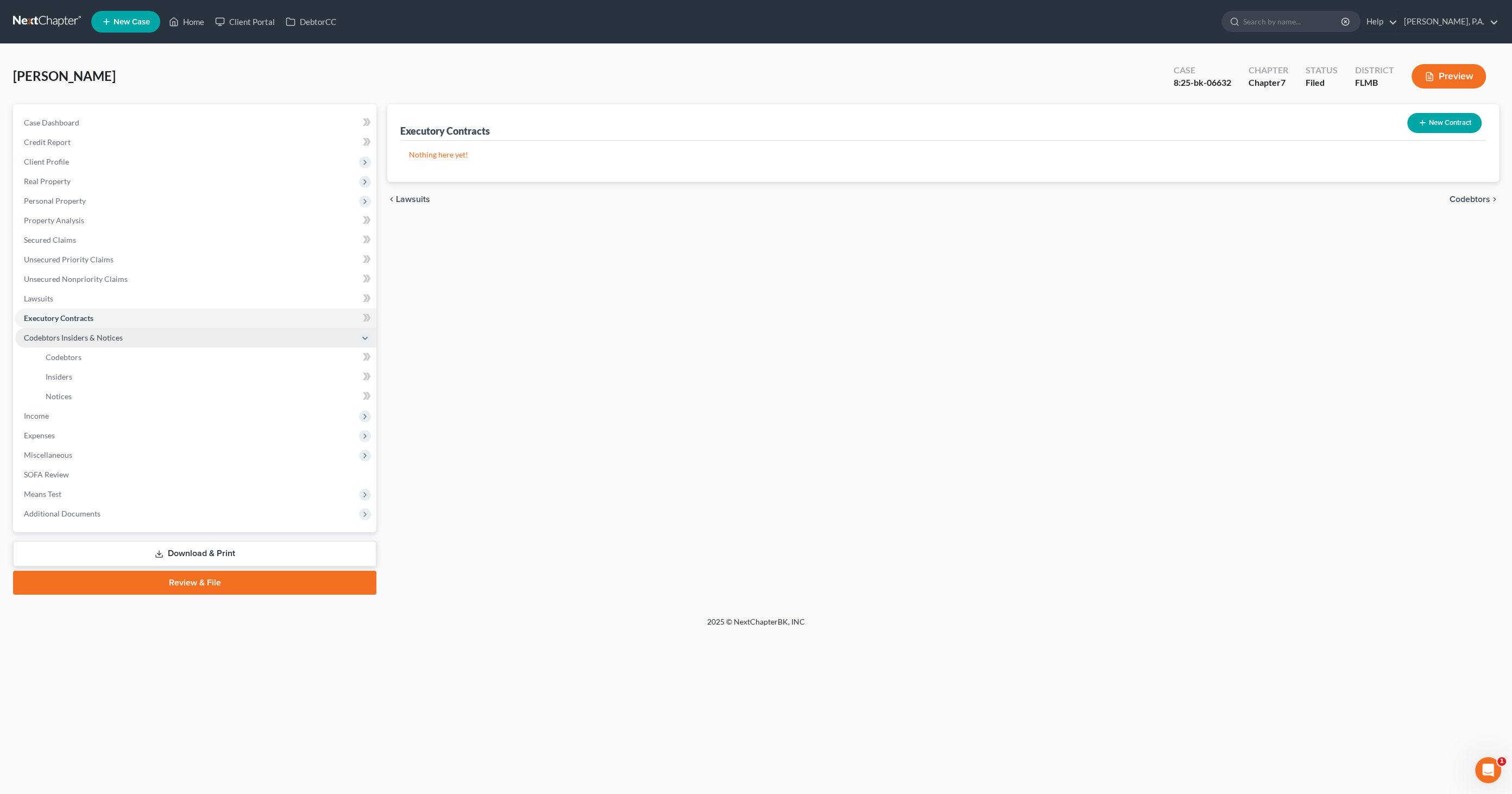
click at [63, 341] on span "Codebtors Insiders & Notices" at bounding box center [73, 337] width 99 height 10
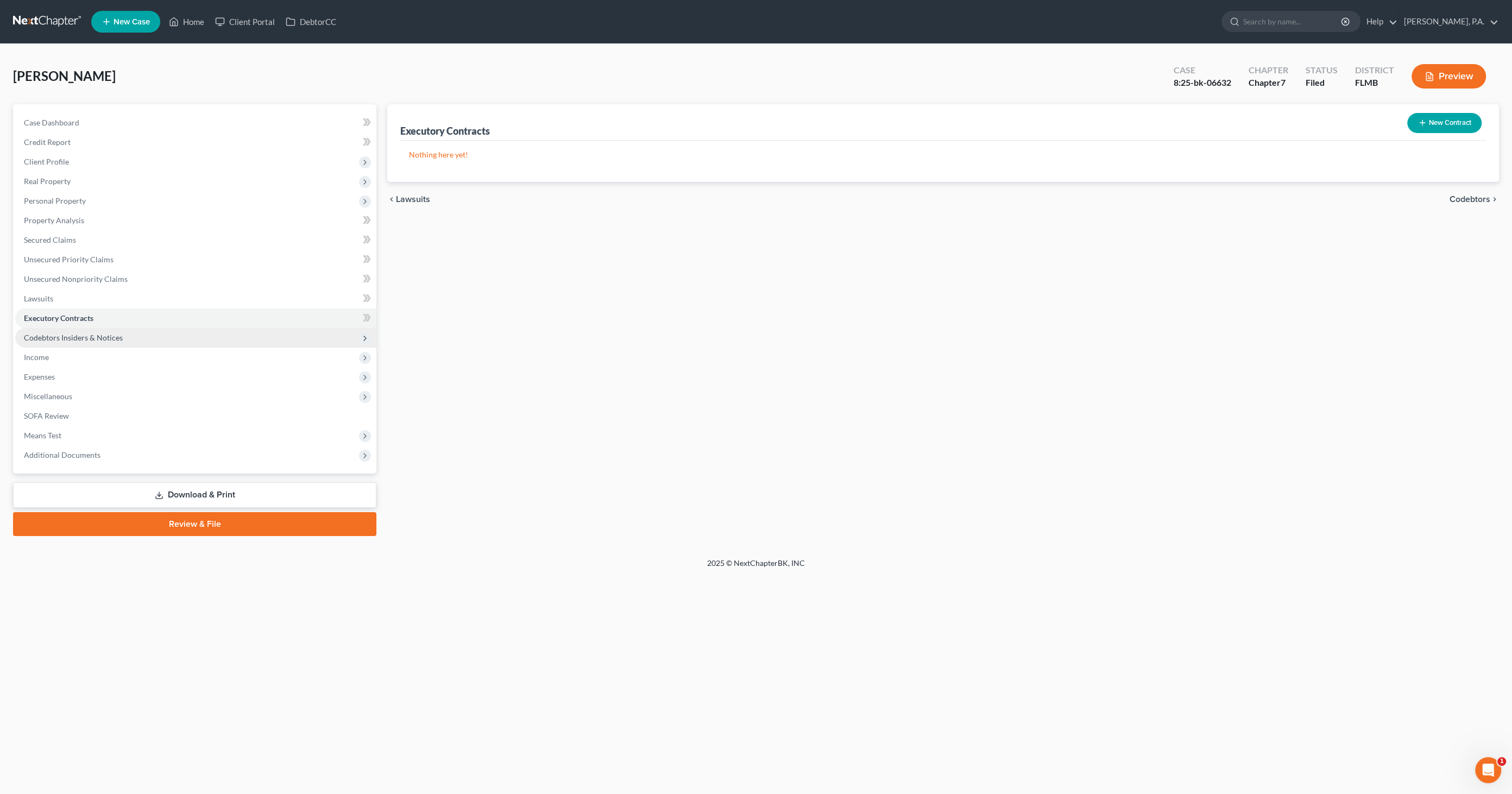
click at [65, 338] on span "Codebtors Insiders & Notices" at bounding box center [73, 337] width 99 height 10
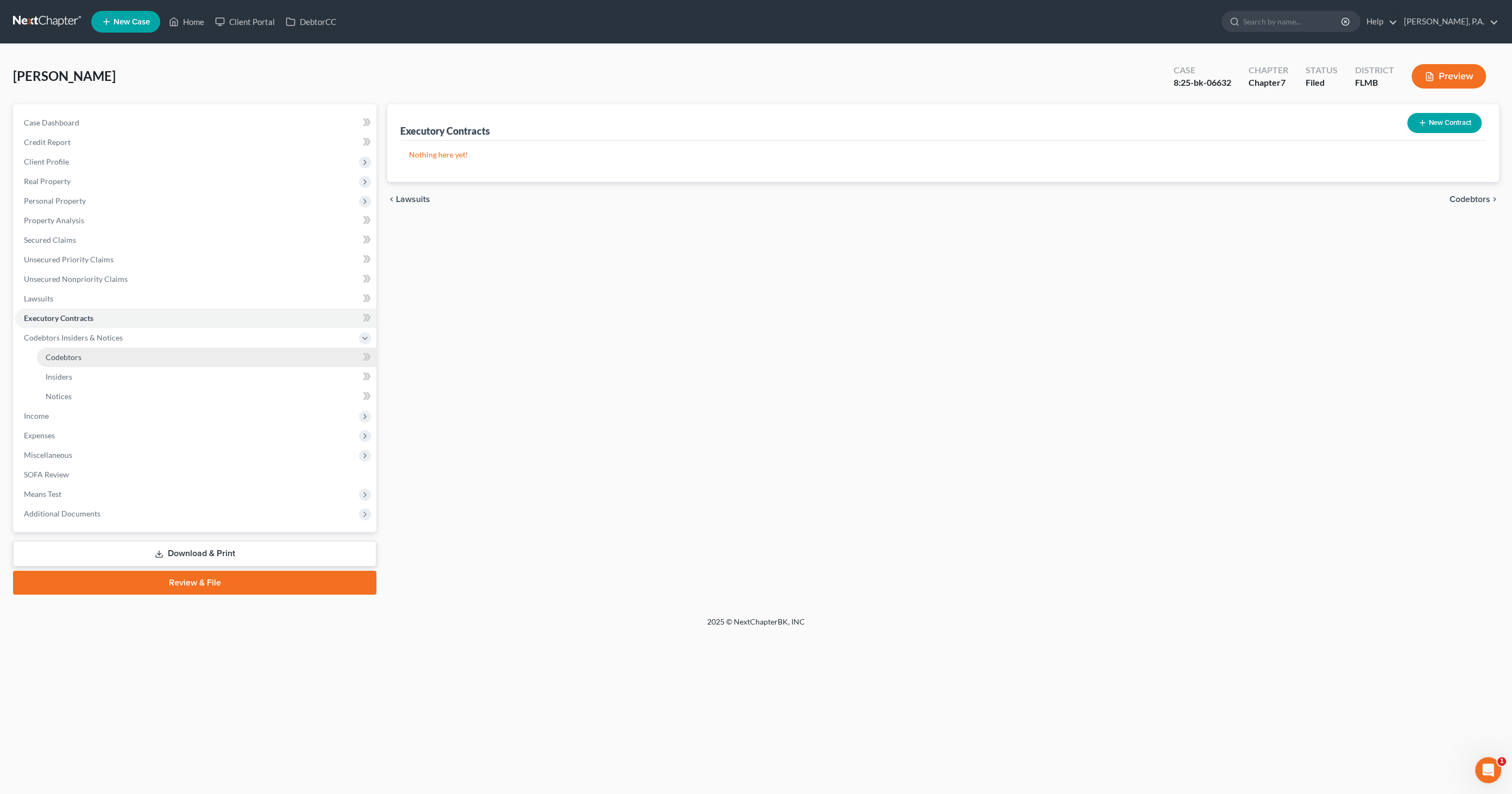
click at [54, 359] on span "Codebtors" at bounding box center [63, 357] width 36 height 10
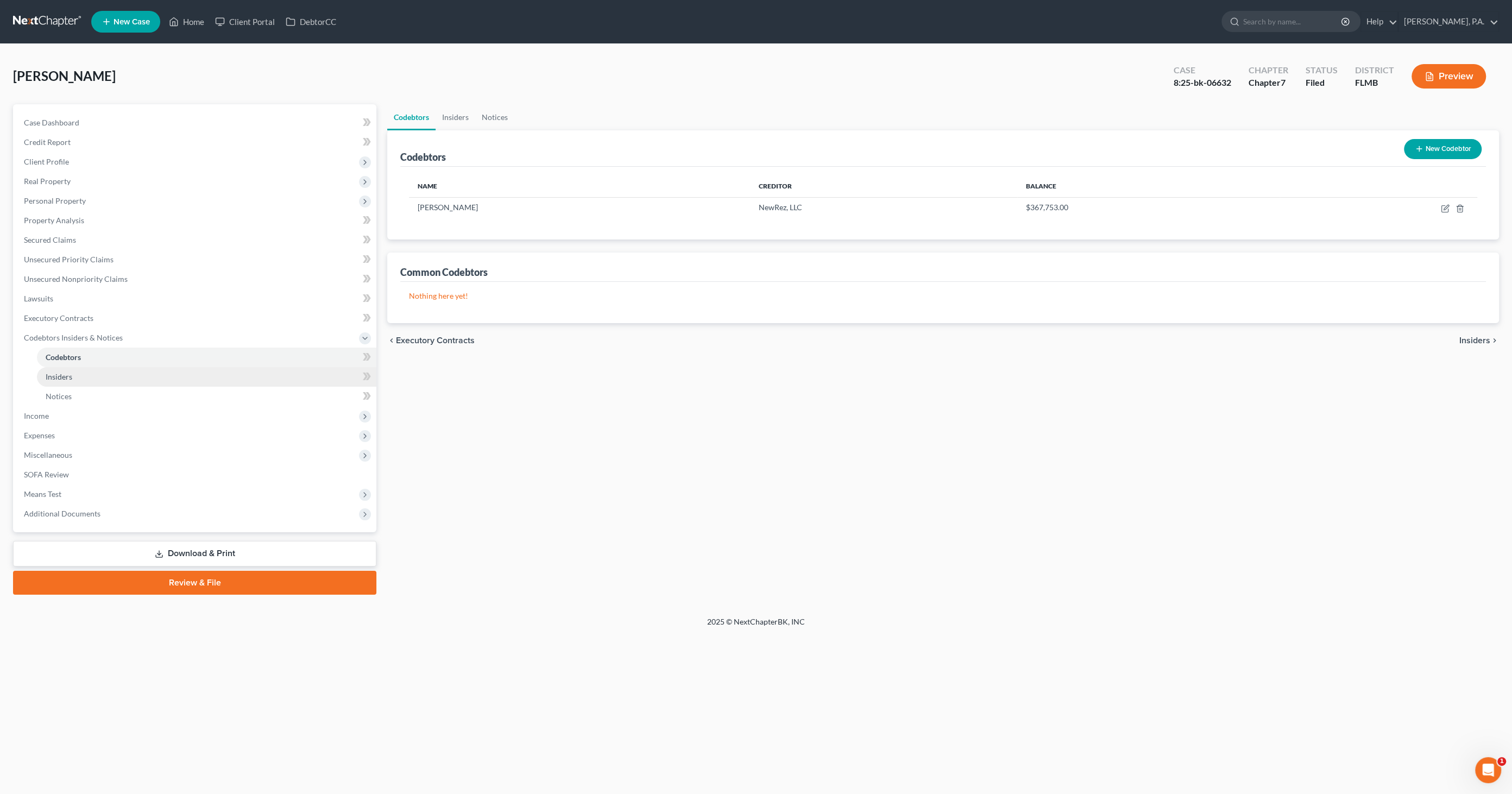
click at [54, 372] on span "Insiders" at bounding box center [59, 376] width 27 height 10
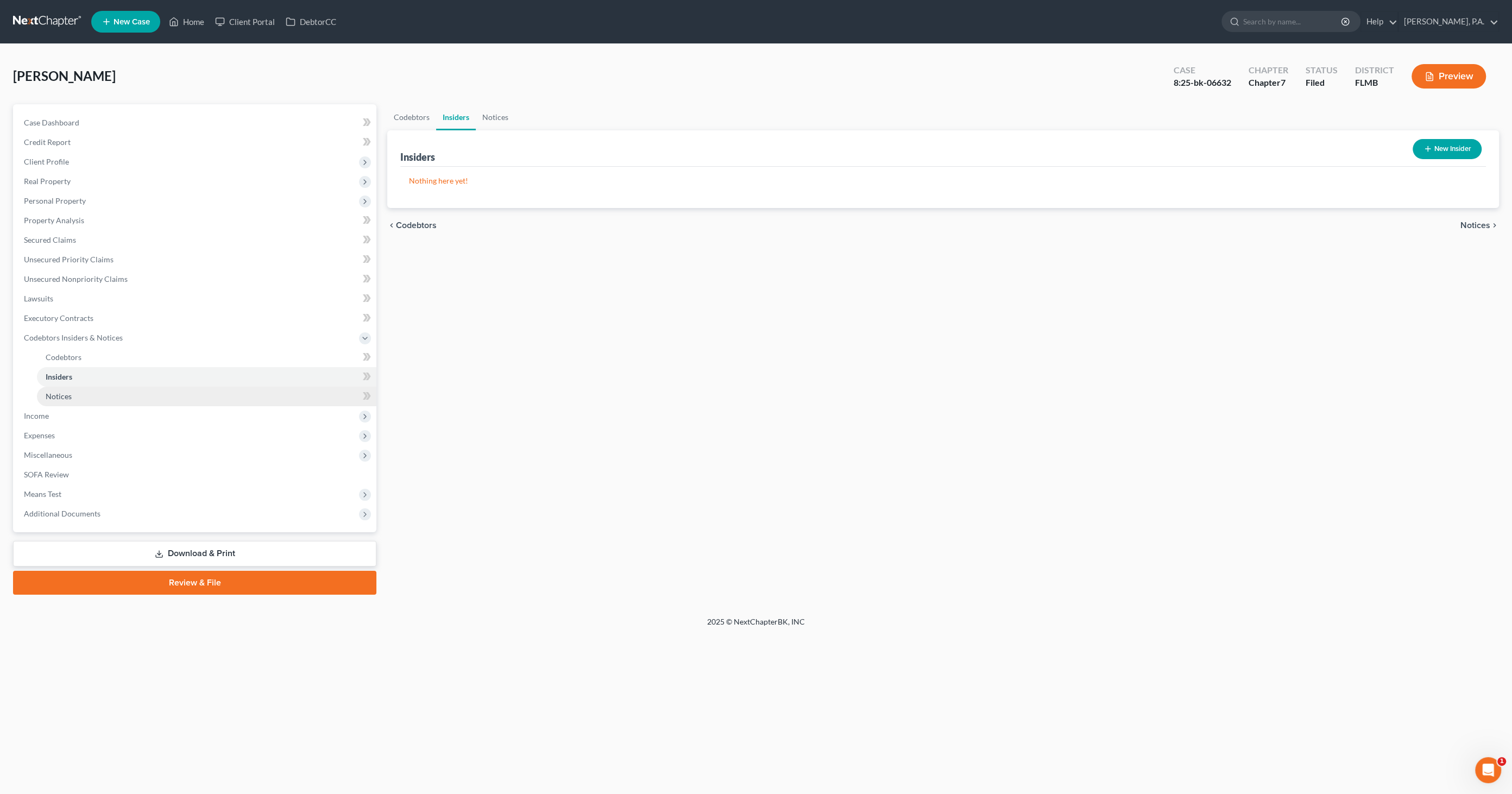
click at [53, 389] on link "Notices" at bounding box center [206, 396] width 340 height 20
click at [49, 416] on span "Income" at bounding box center [196, 416] width 361 height 20
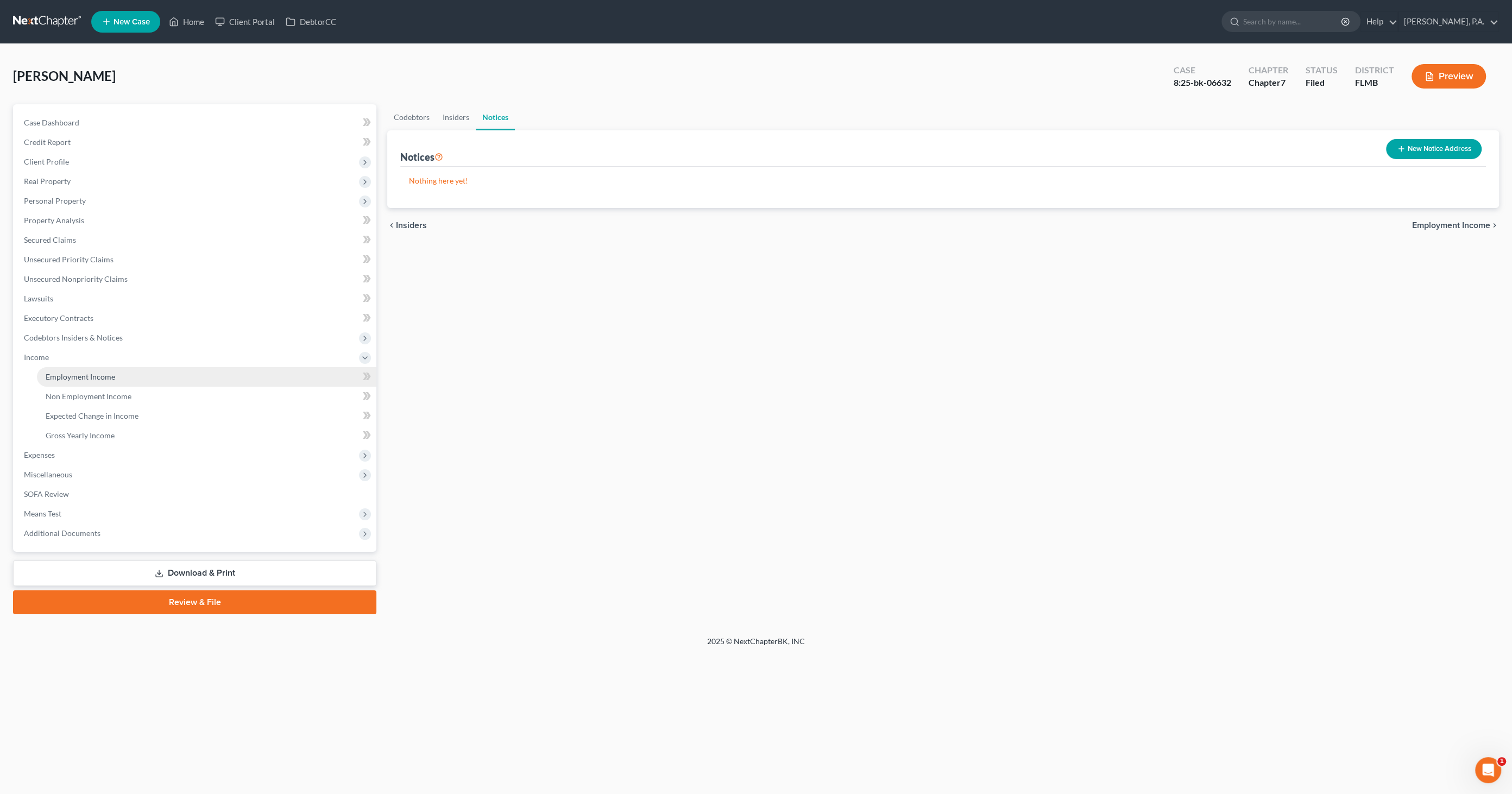
click at [69, 380] on span "Employment Income" at bounding box center [80, 376] width 69 height 10
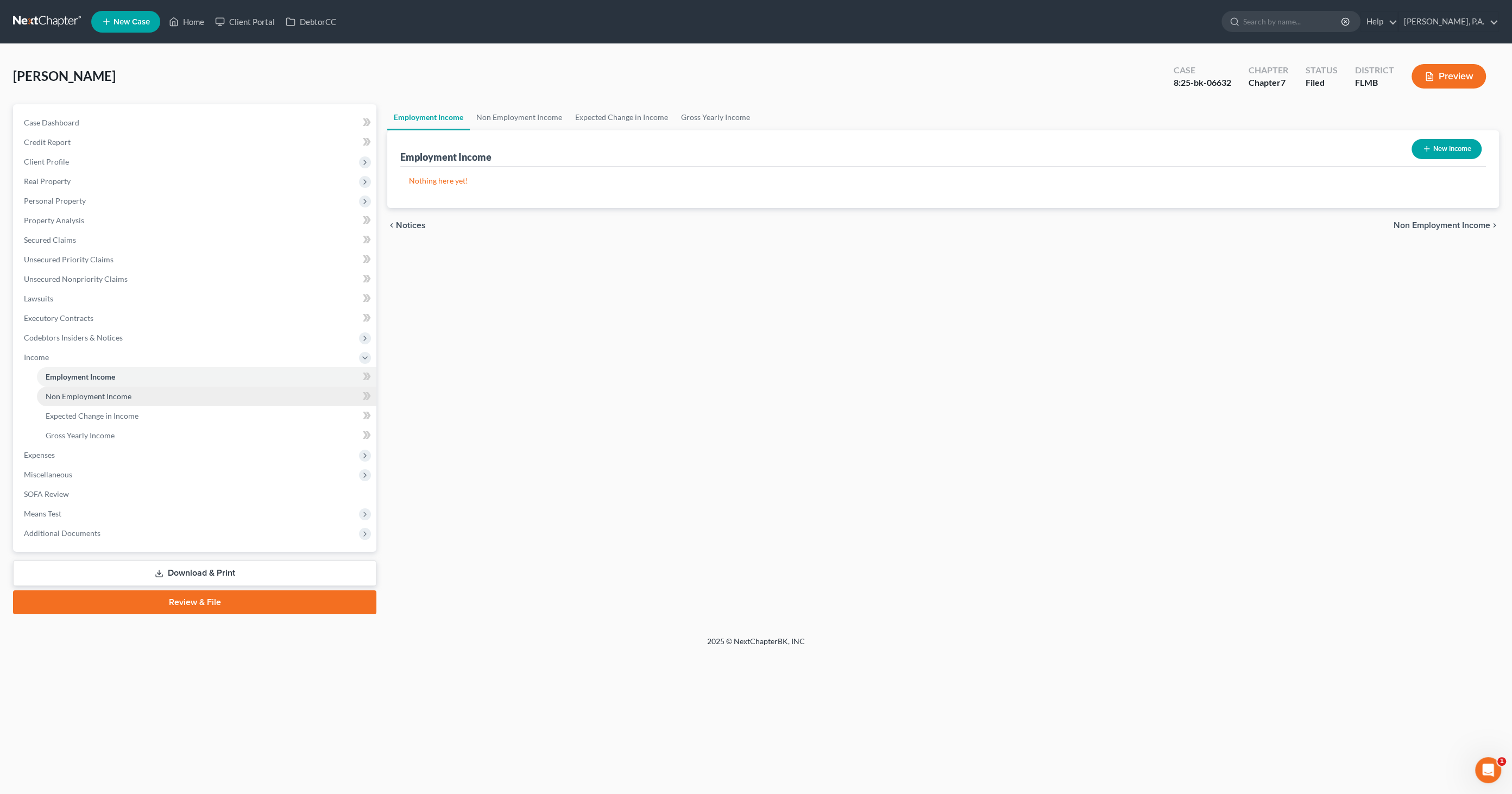
click at [67, 398] on span "Non Employment Income" at bounding box center [88, 396] width 85 height 10
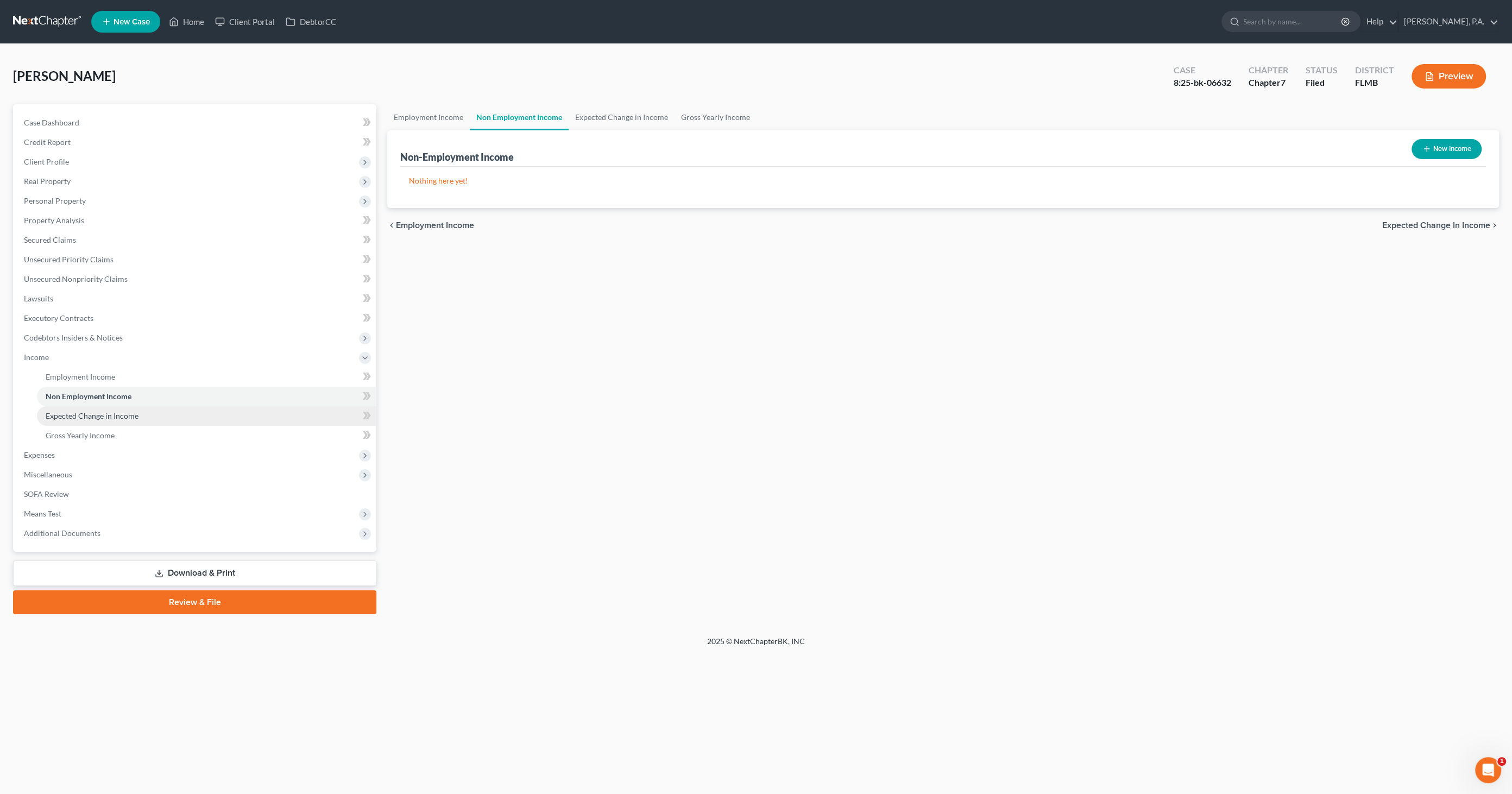
click at [63, 409] on link "Expected Change in Income" at bounding box center [206, 416] width 340 height 20
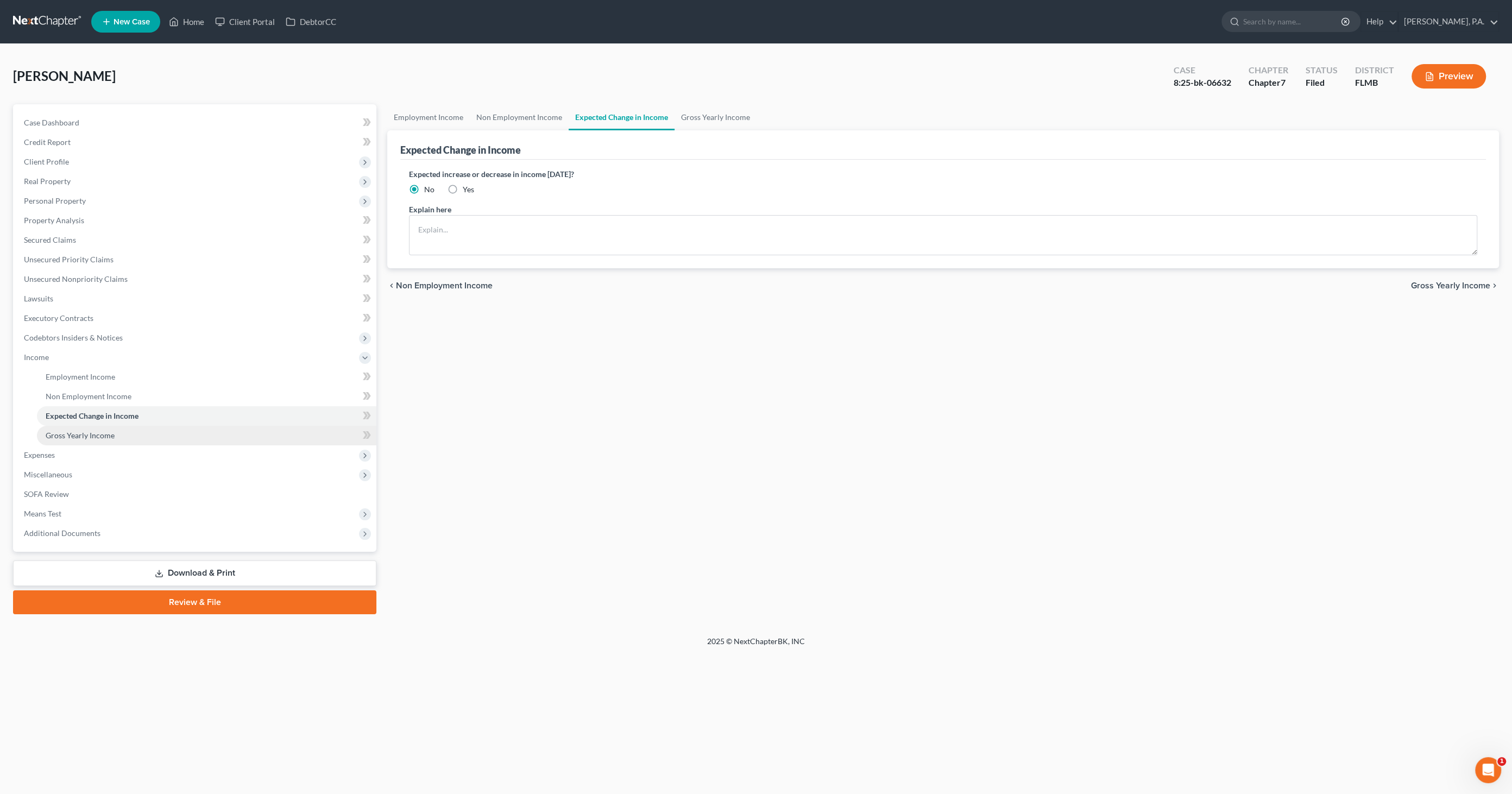
click at [63, 431] on span "Gross Yearly Income" at bounding box center [80, 435] width 69 height 10
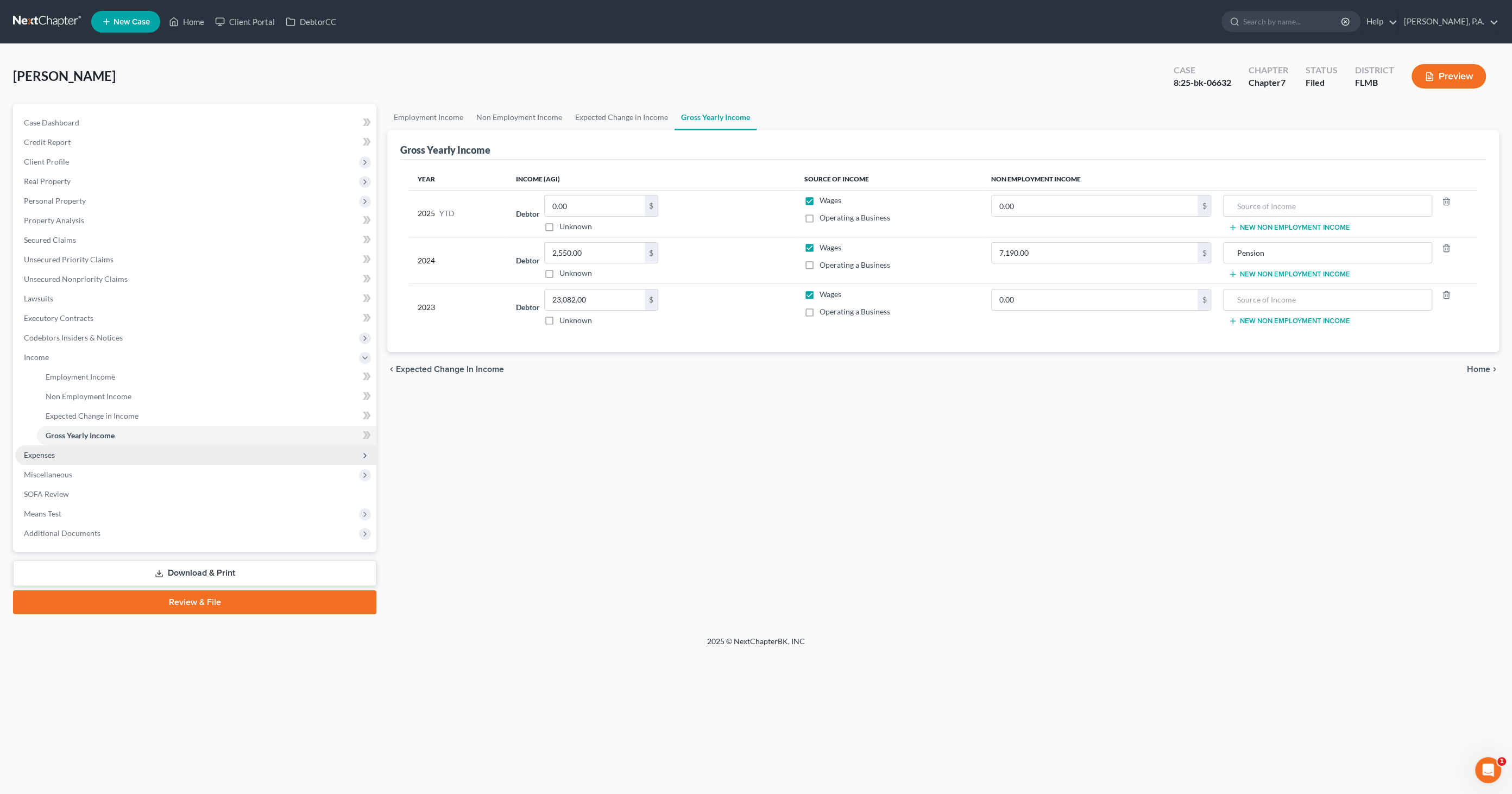
click at [51, 453] on span "Expenses" at bounding box center [39, 454] width 31 height 10
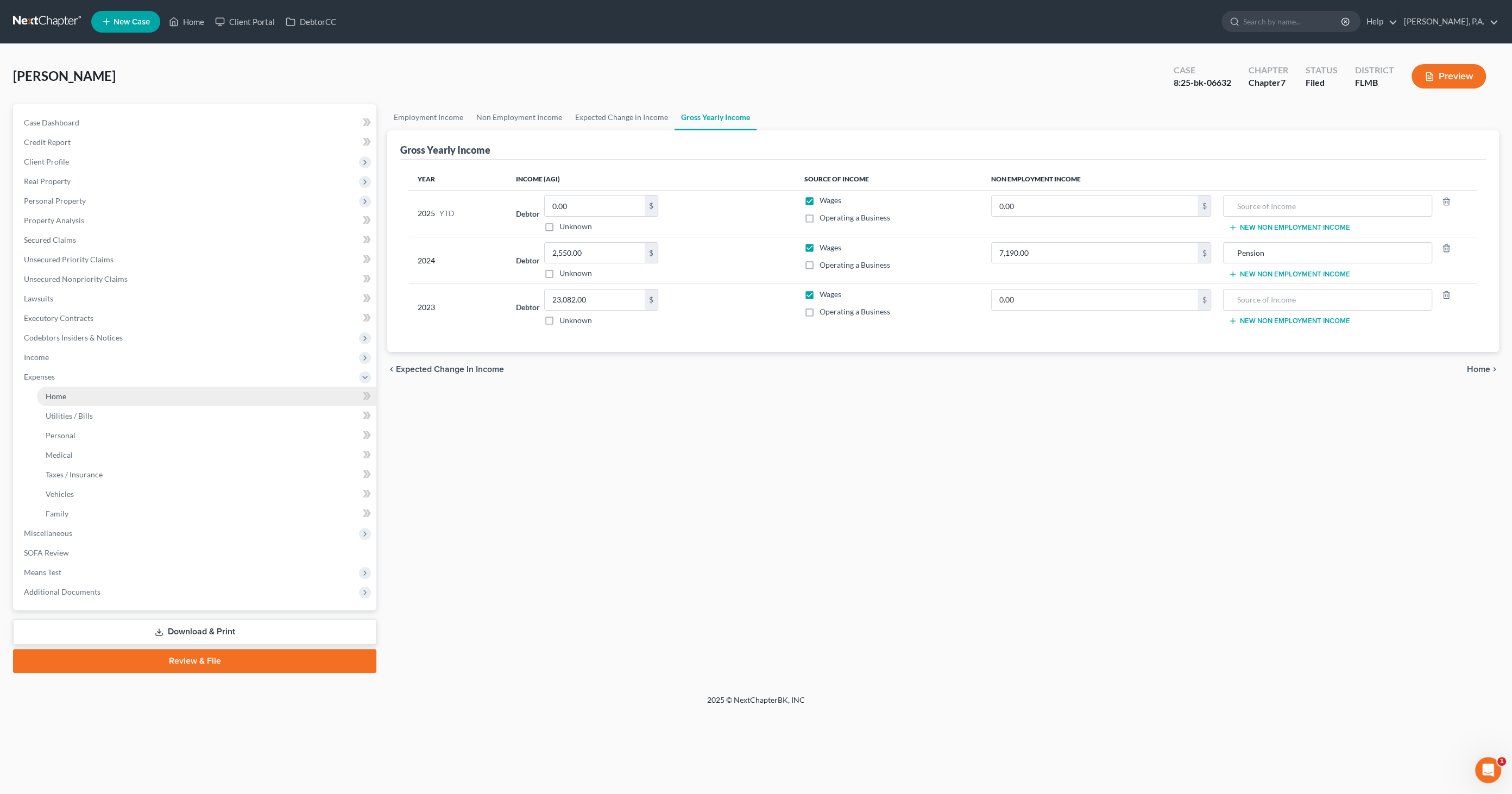
click at [61, 400] on link "Home" at bounding box center [206, 396] width 340 height 20
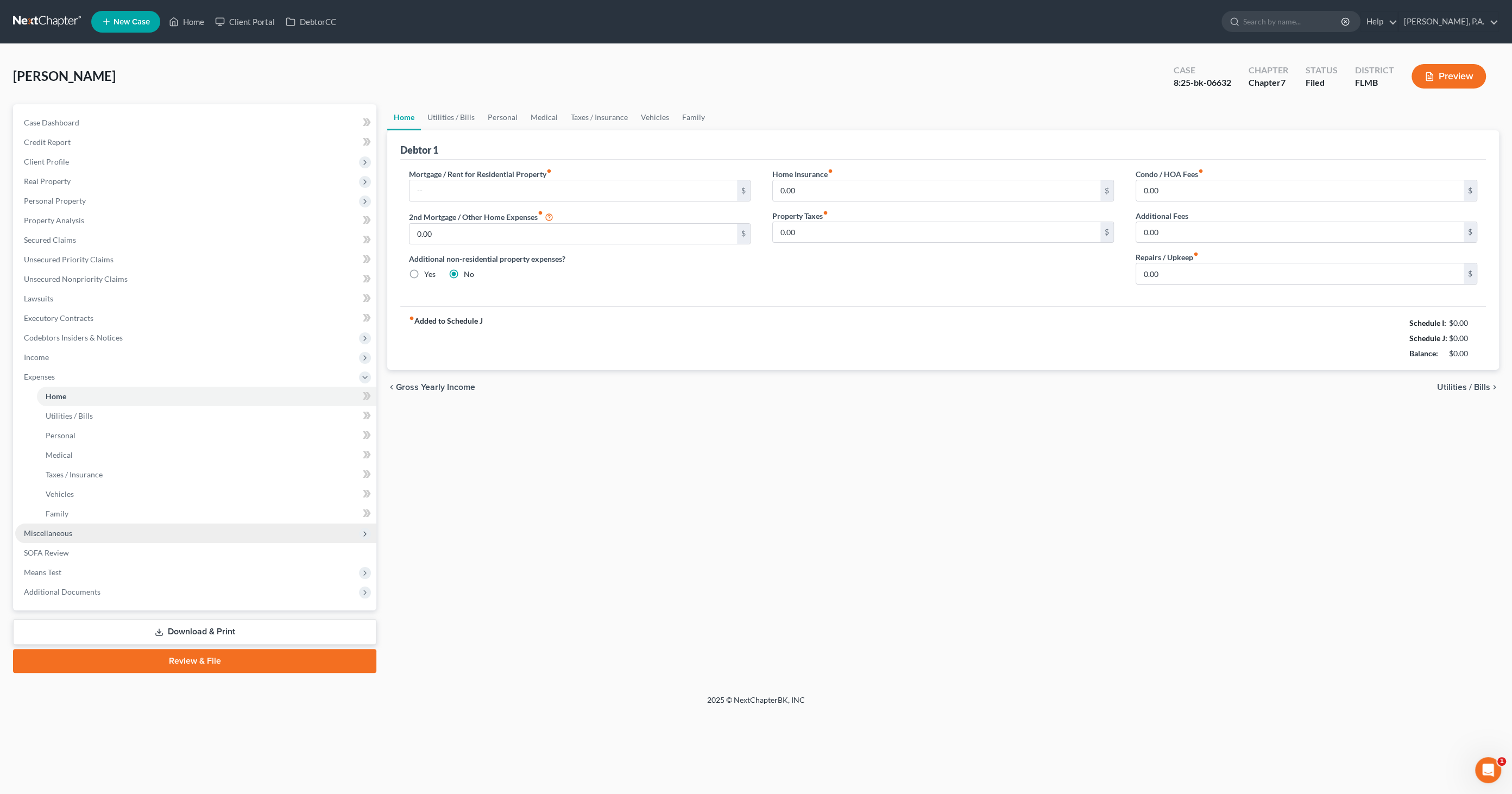
click at [59, 530] on span "Miscellaneous" at bounding box center [48, 533] width 49 height 10
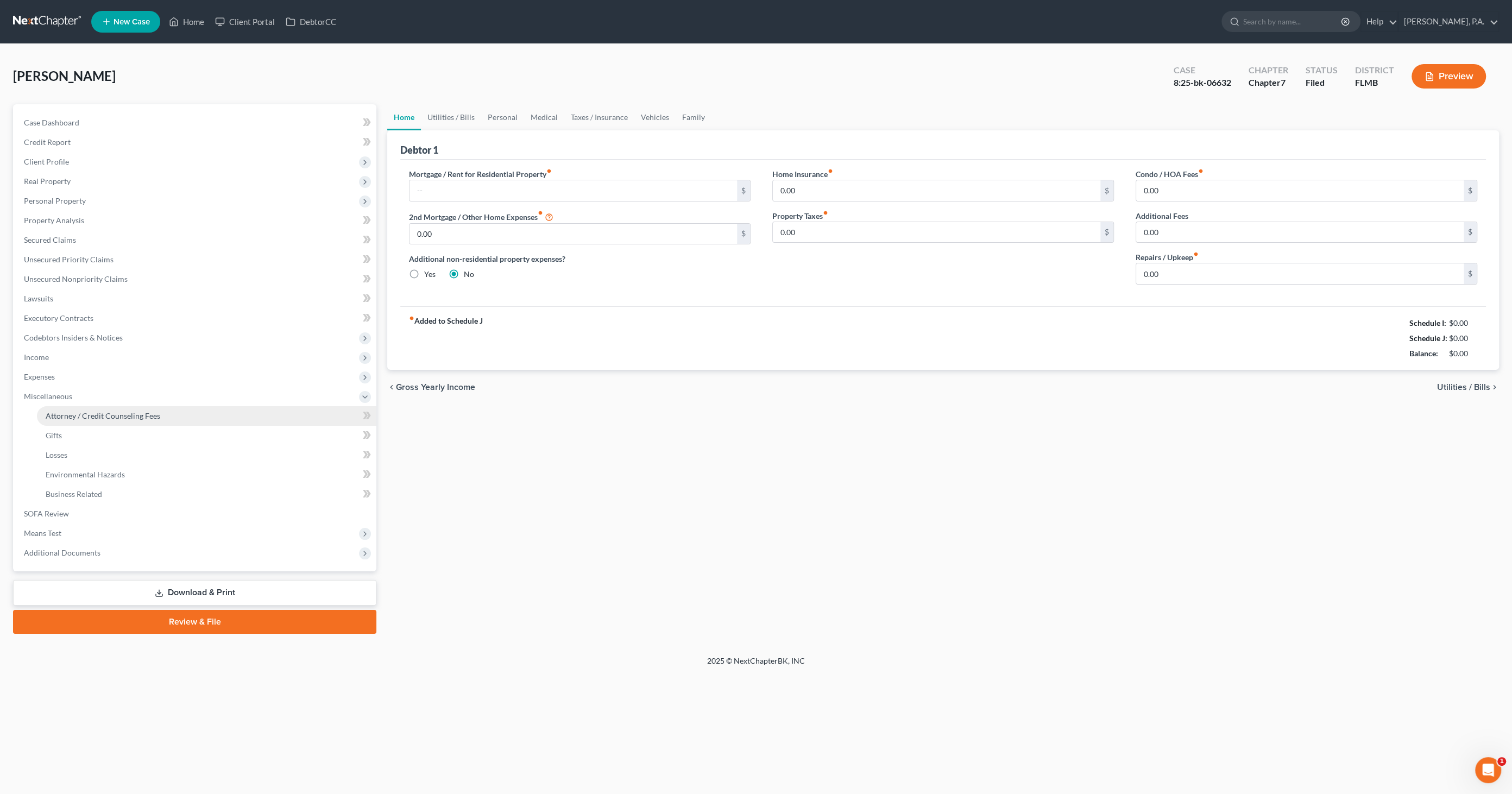
click at [67, 418] on span "Attorney / Credit Counseling Fees" at bounding box center [103, 415] width 115 height 10
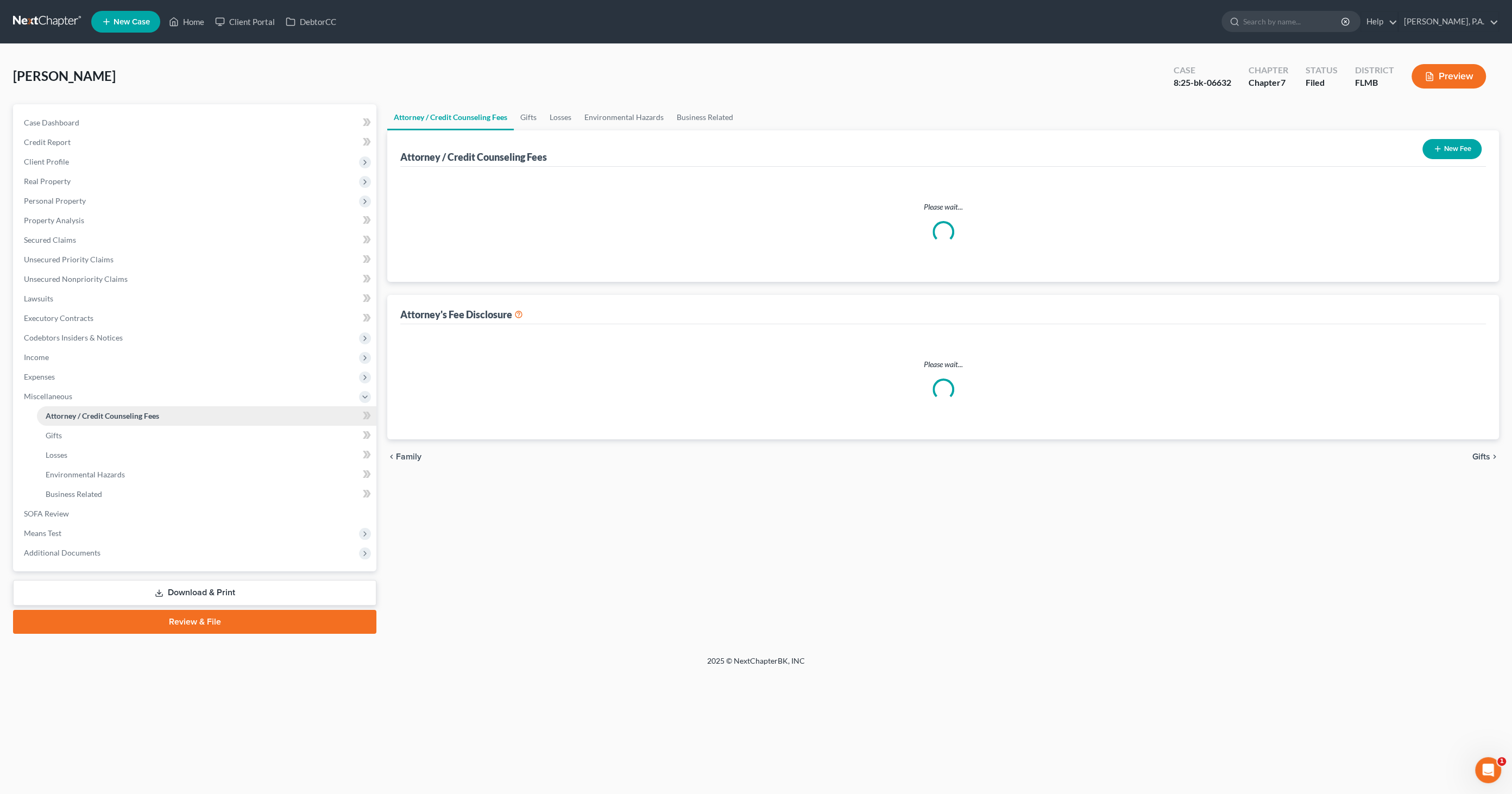
select select "0"
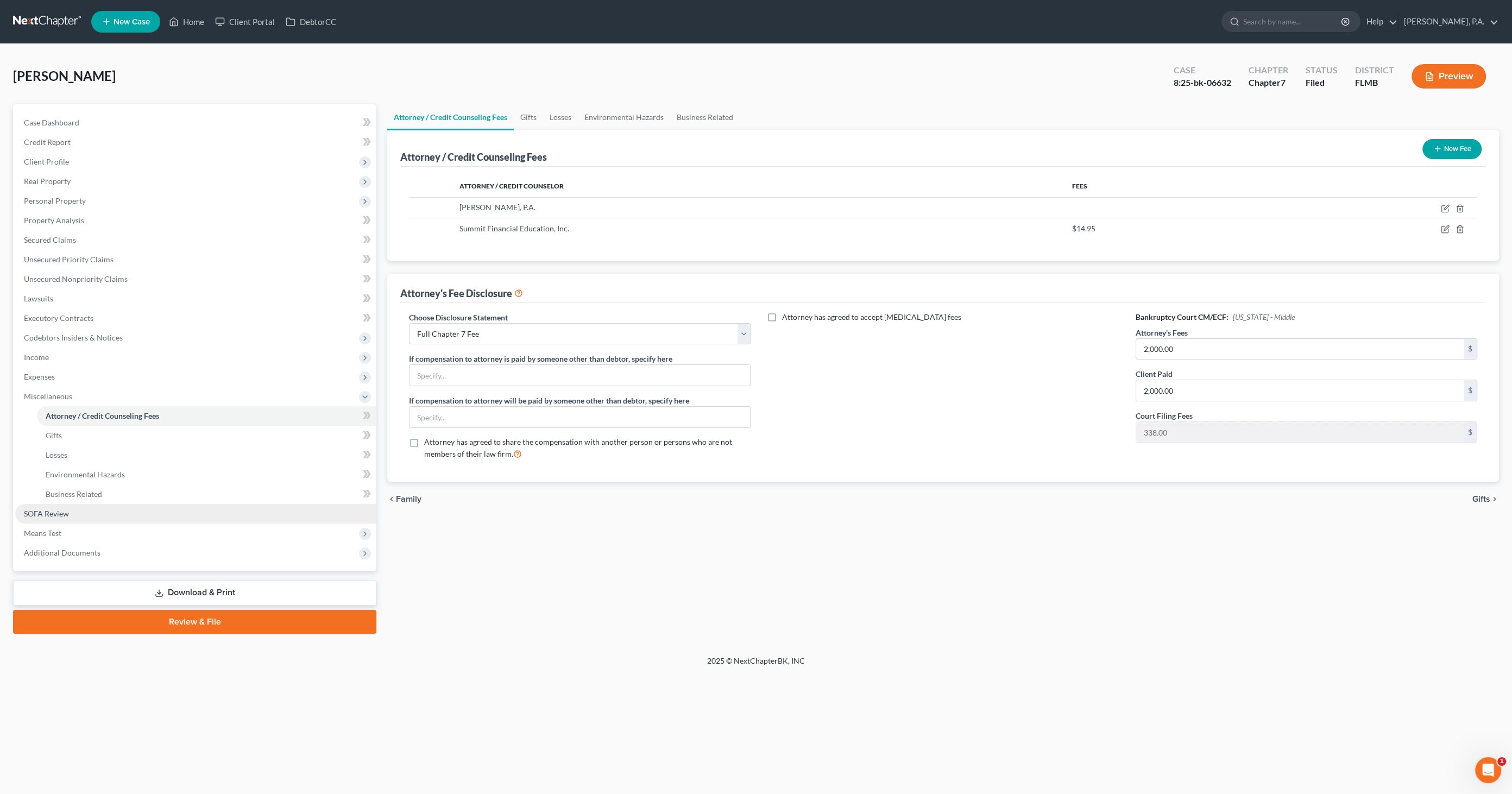
click at [51, 509] on span "SOFA Review" at bounding box center [46, 513] width 45 height 10
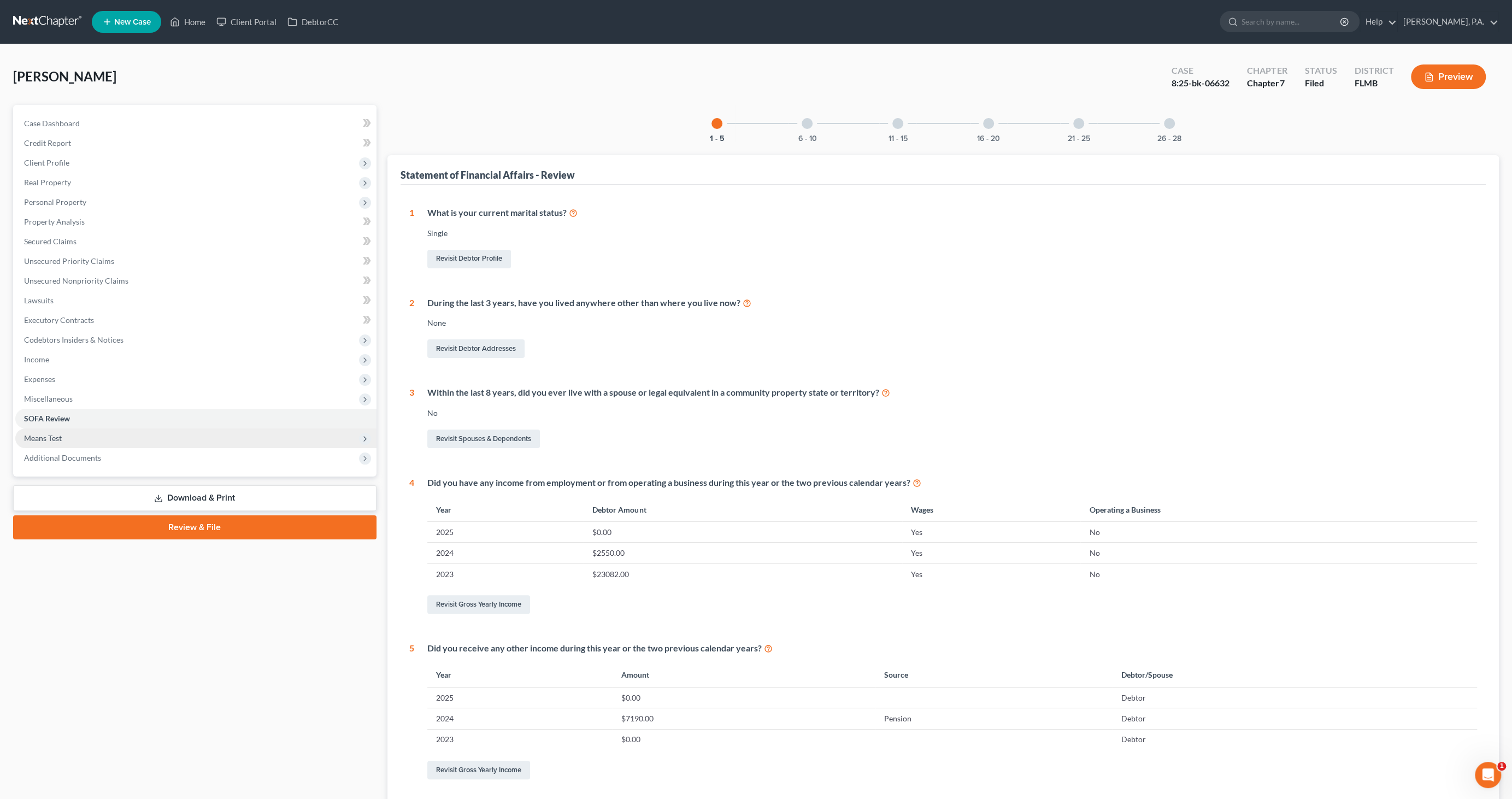
click at [53, 442] on span "Means Test" at bounding box center [42, 438] width 38 height 10
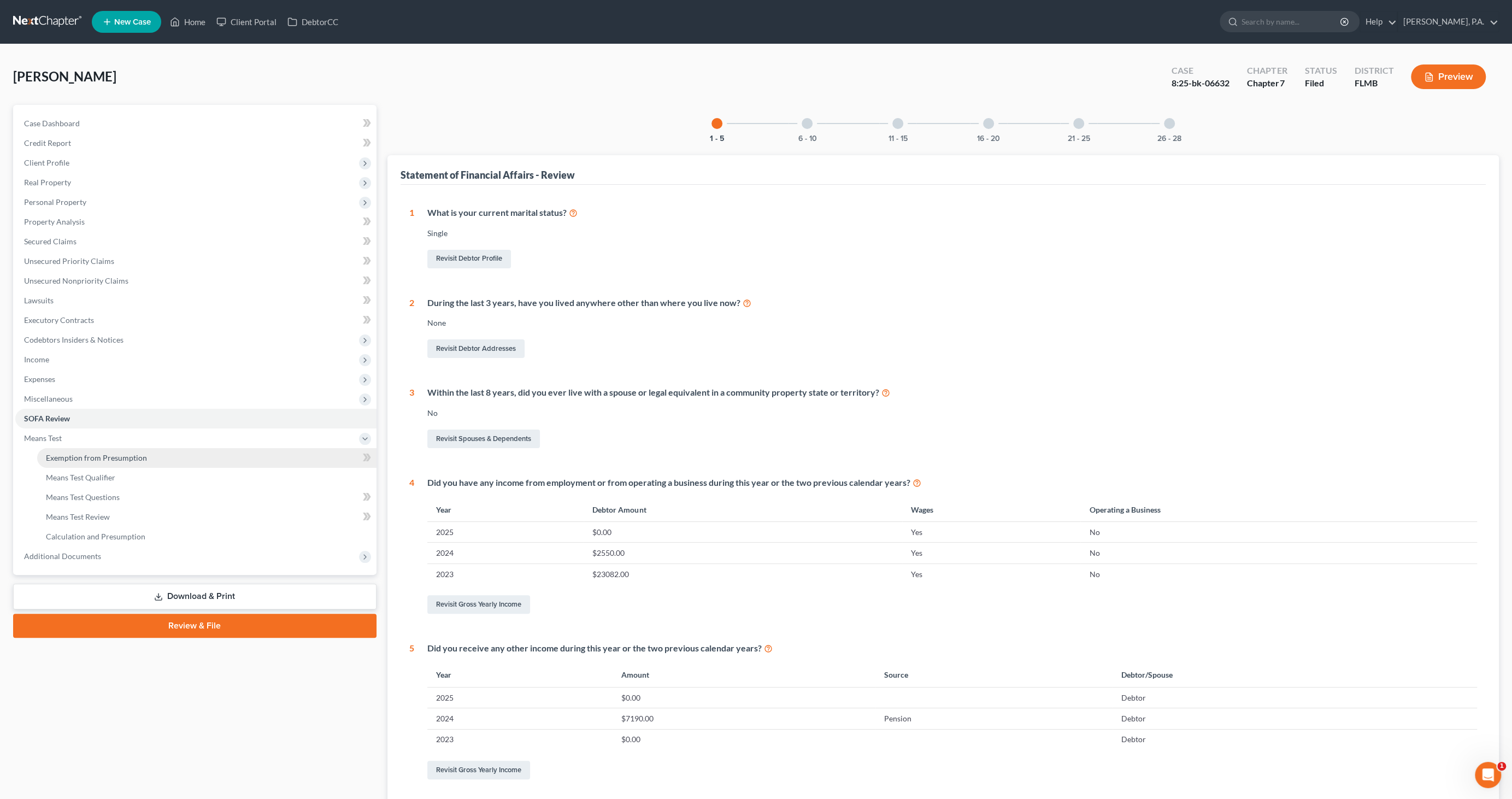
click at [51, 460] on span "Exemption from Presumption" at bounding box center [96, 457] width 101 height 10
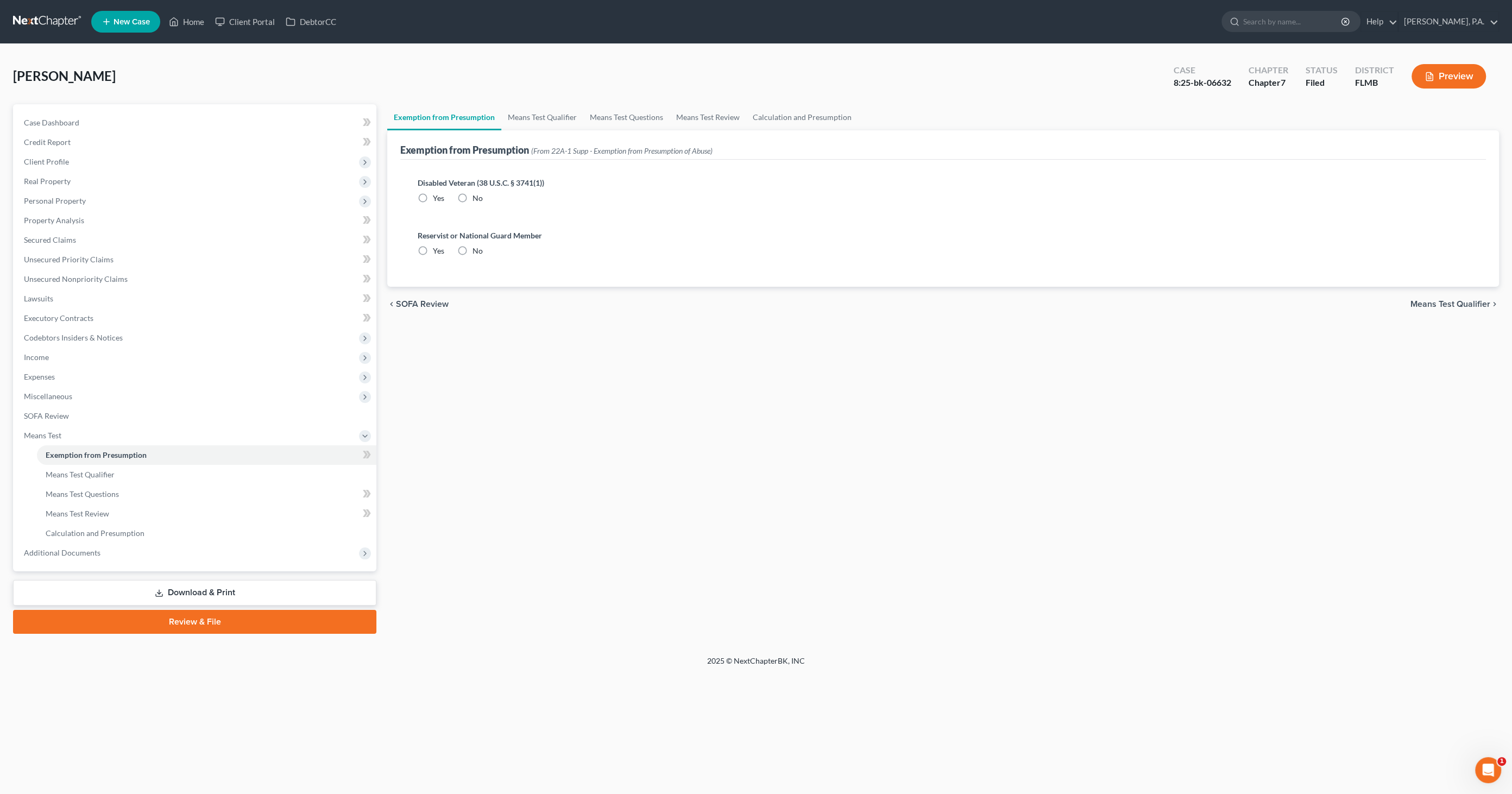
click at [472, 197] on label "No" at bounding box center [477, 198] width 10 height 11
click at [477, 197] on input "No" at bounding box center [480, 197] width 7 height 7
radio input "true"
drag, startPoint x: 464, startPoint y: 251, endPoint x: 475, endPoint y: 242, distance: 14.2
click at [472, 251] on label "No" at bounding box center [477, 250] width 10 height 11
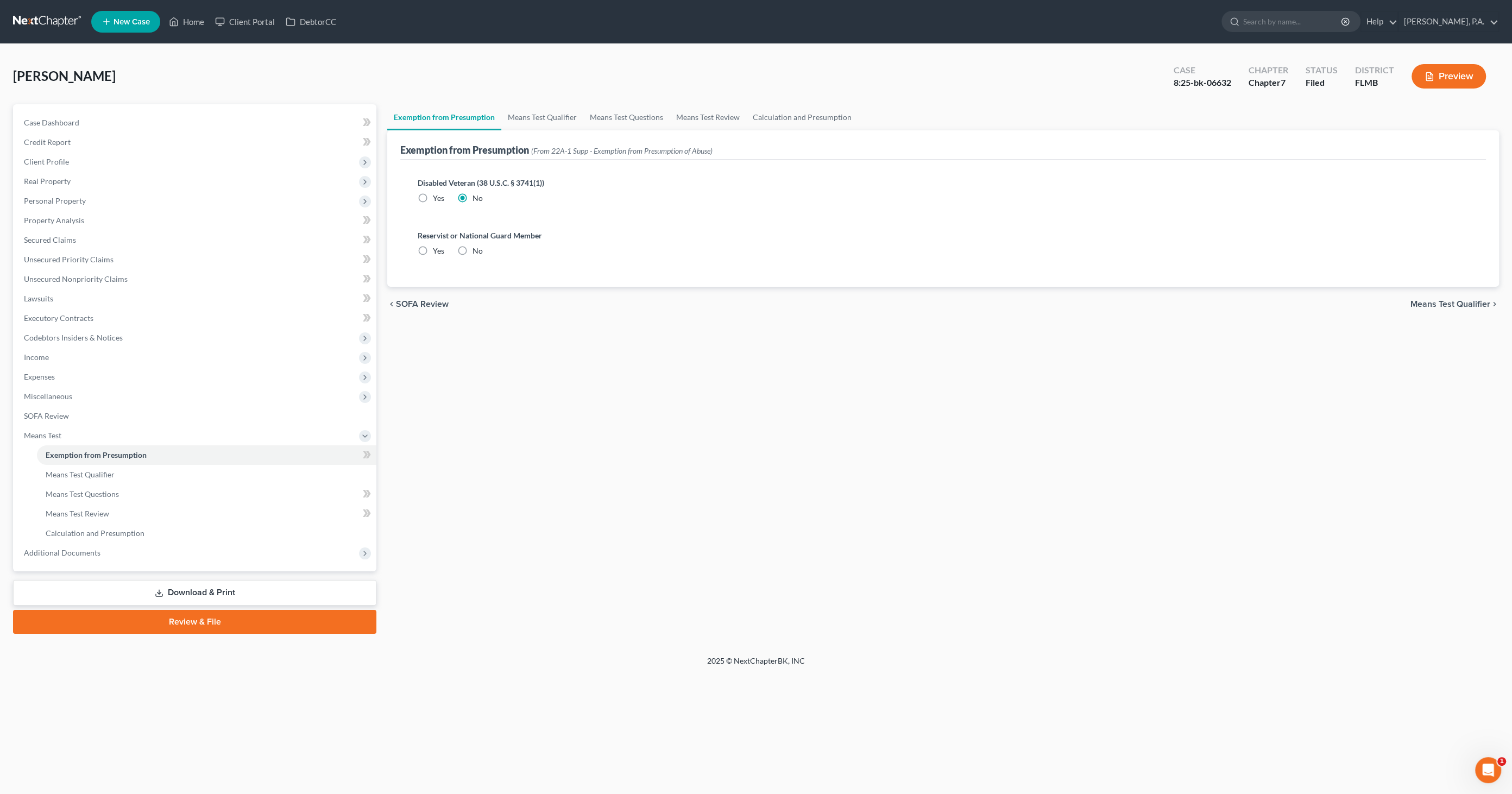
click at [477, 251] on input "No" at bounding box center [480, 249] width 7 height 7
radio input "true"
click at [538, 122] on link "Means Test Qualifier" at bounding box center [542, 117] width 82 height 26
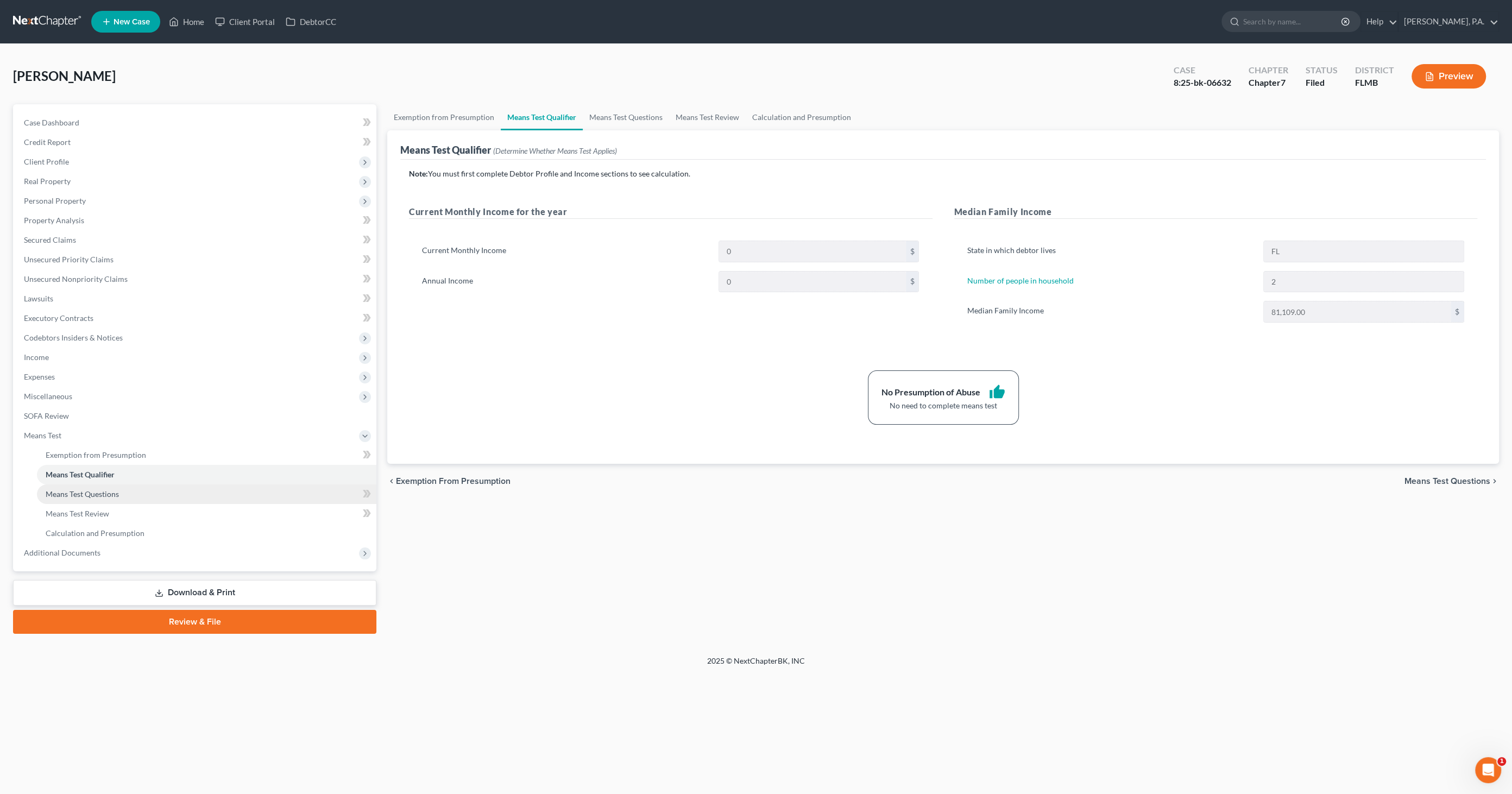
click at [88, 500] on link "Means Test Questions" at bounding box center [206, 494] width 340 height 20
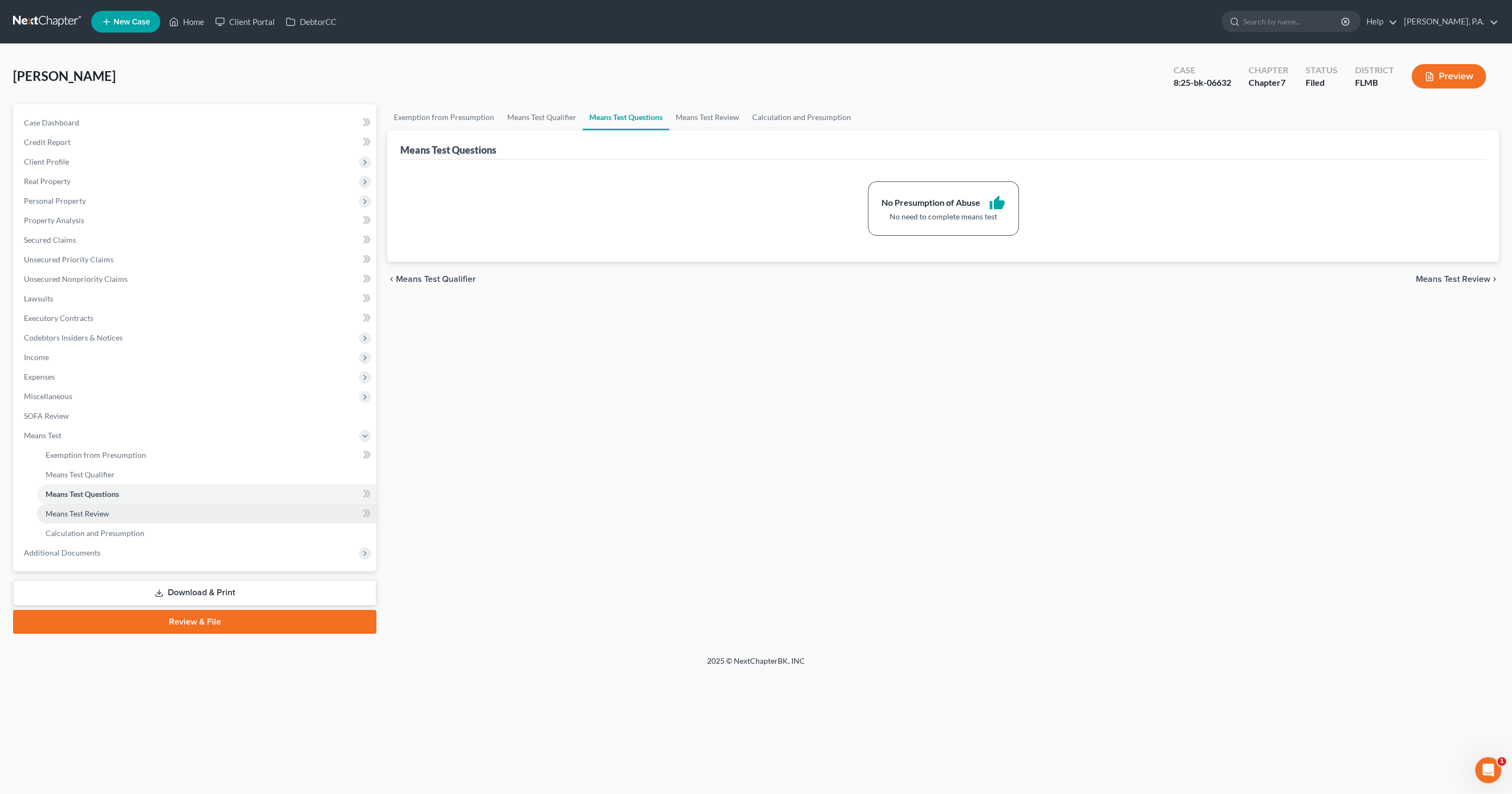
click at [83, 516] on span "Means Test Review" at bounding box center [77, 513] width 63 height 10
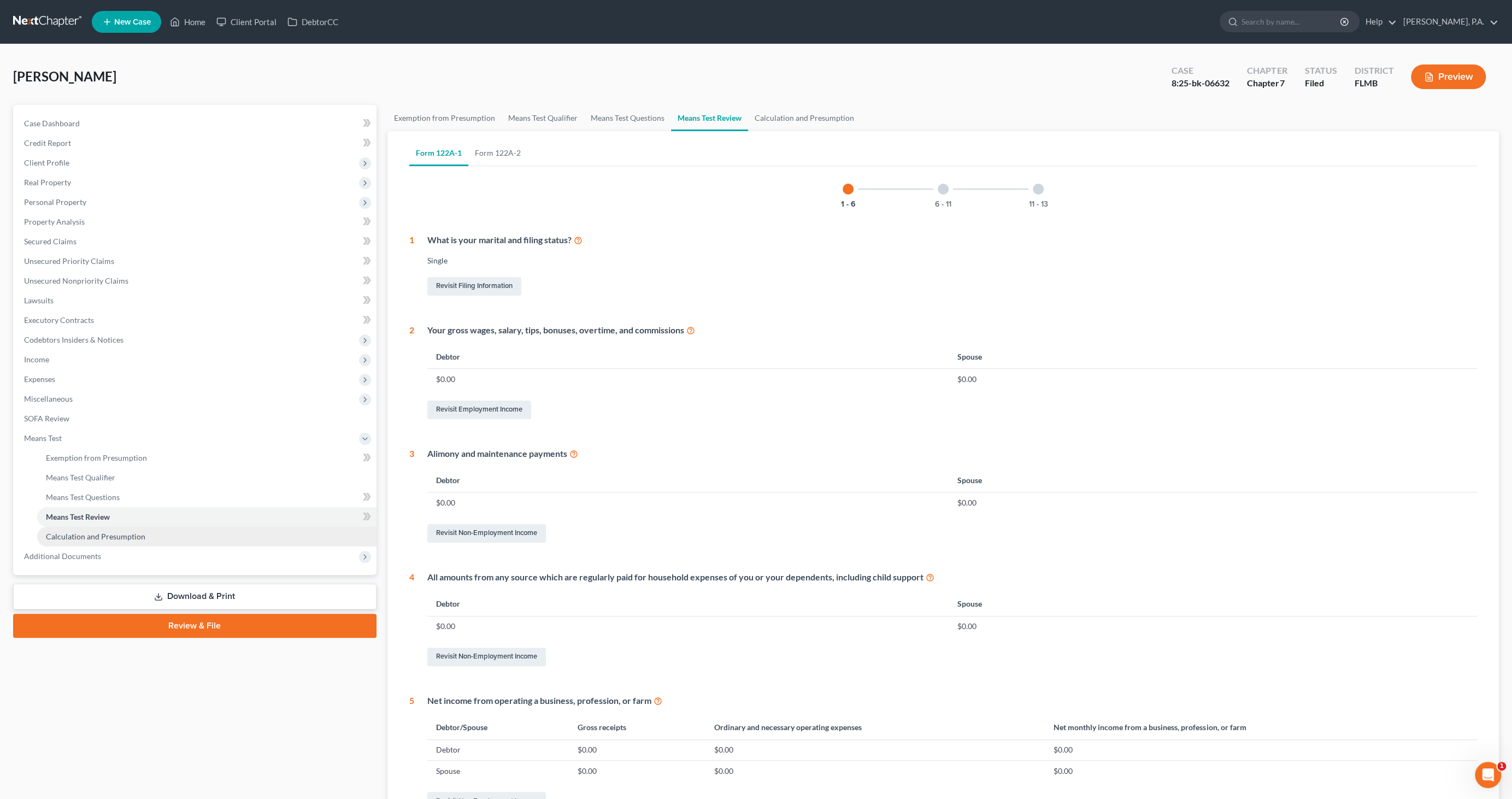
click at [79, 542] on link "Calculation and Presumption" at bounding box center [207, 537] width 339 height 20
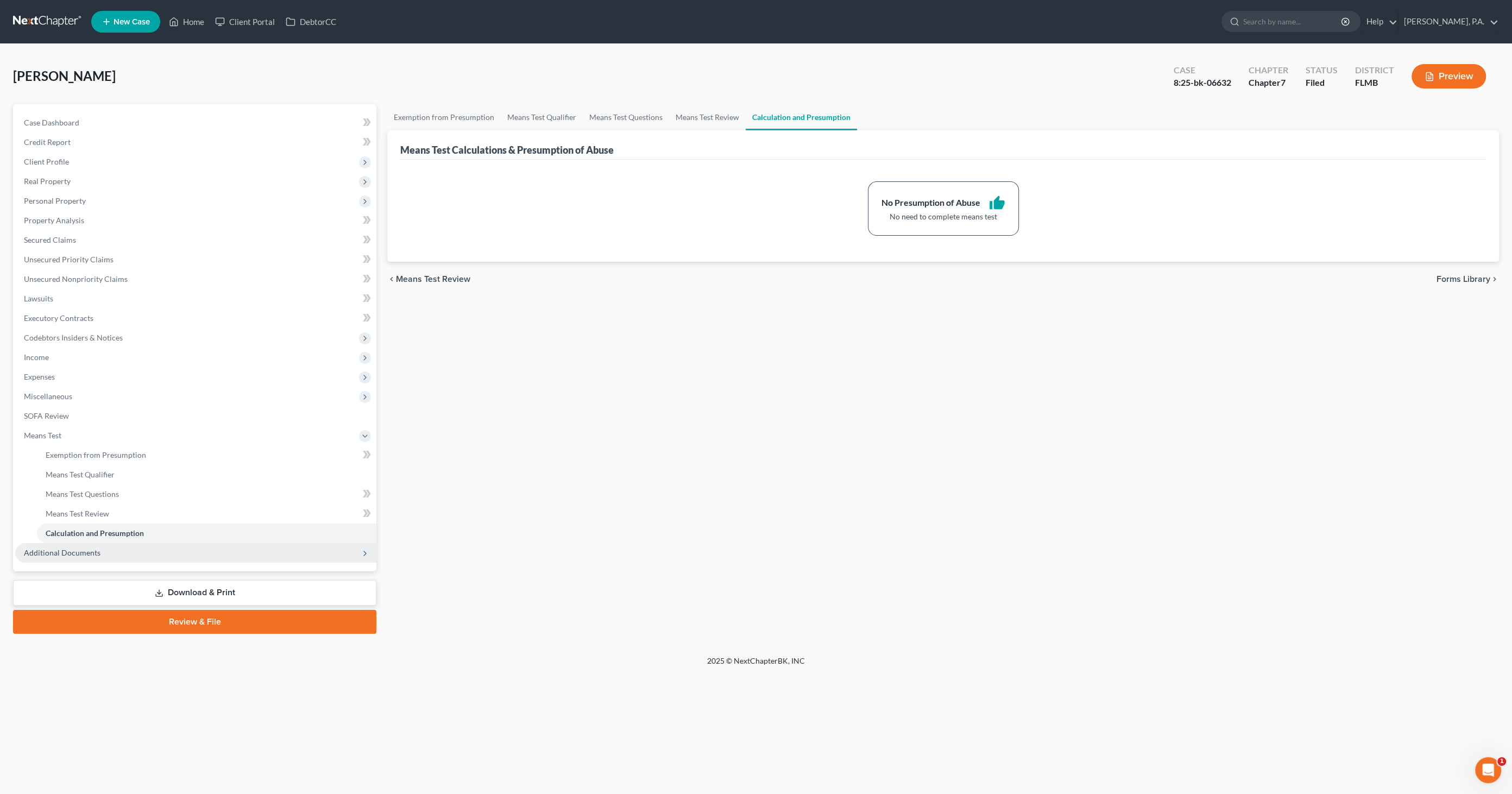
click at [72, 555] on span "Additional Documents" at bounding box center [62, 552] width 77 height 10
